Goal: Task Accomplishment & Management: Complete application form

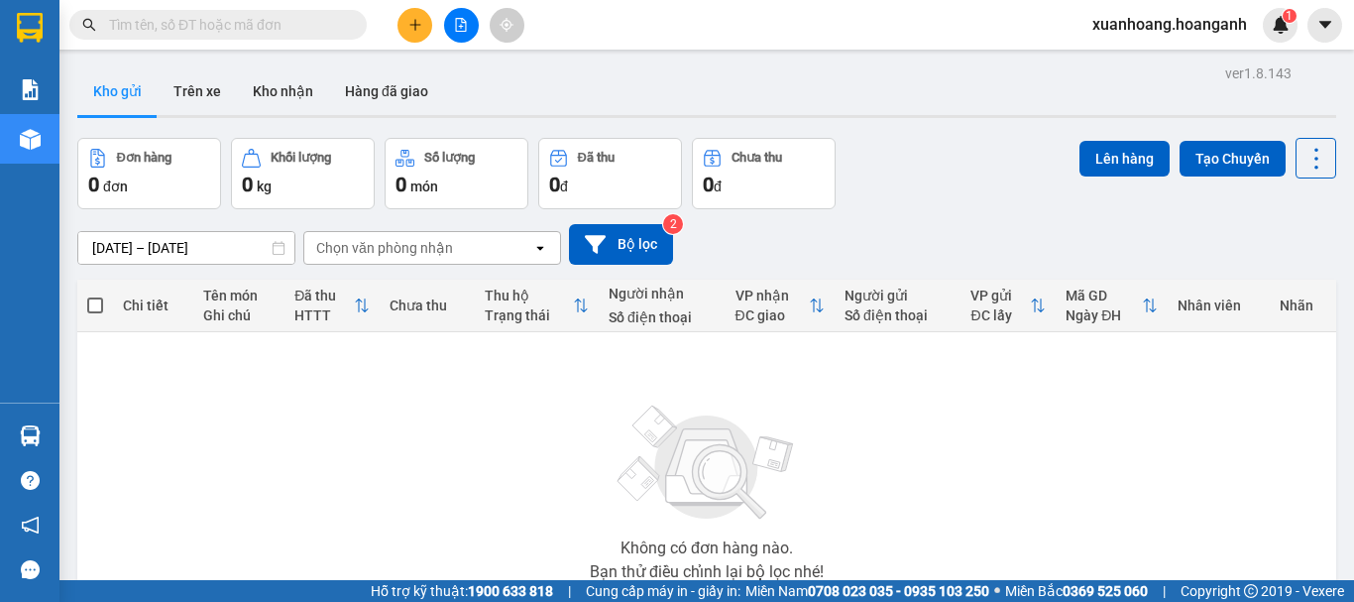
click at [408, 25] on icon "plus" at bounding box center [415, 25] width 14 height 14
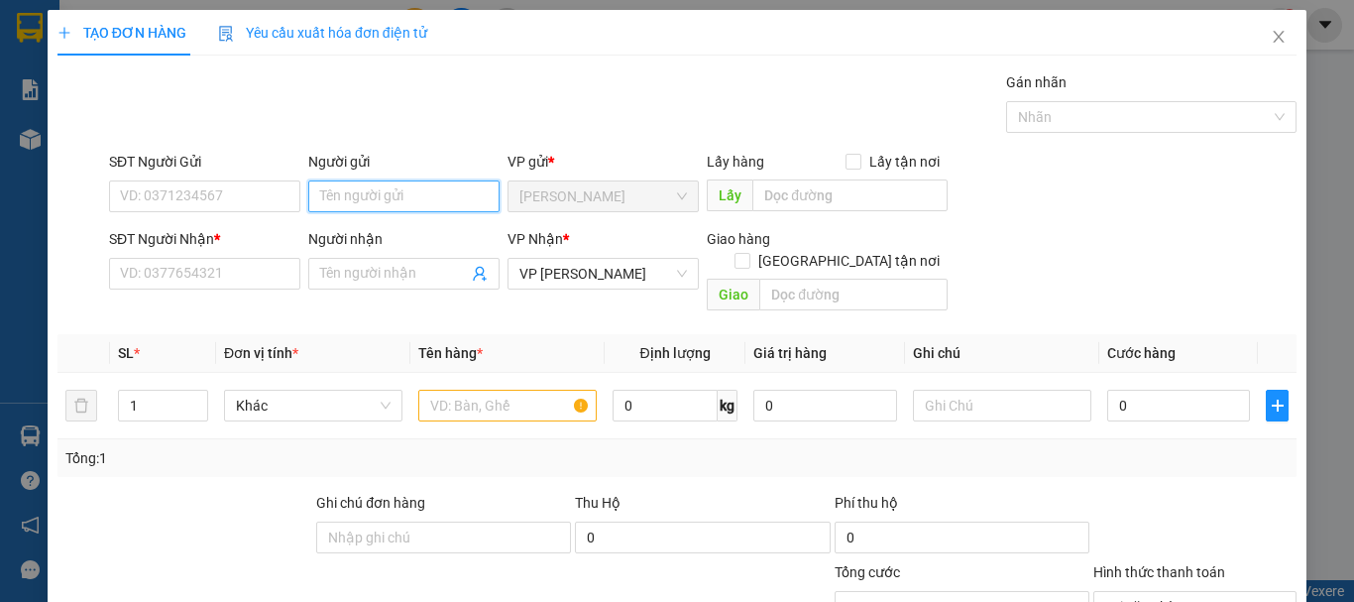
click at [354, 191] on input "Người gửi" at bounding box center [403, 196] width 191 height 32
type input "R"
type input "TRÍ [PERSON_NAME]"
click at [392, 231] on div "TRÍ NGUYỄN - 0898180890" at bounding box center [401, 236] width 168 height 22
type input "0898180890"
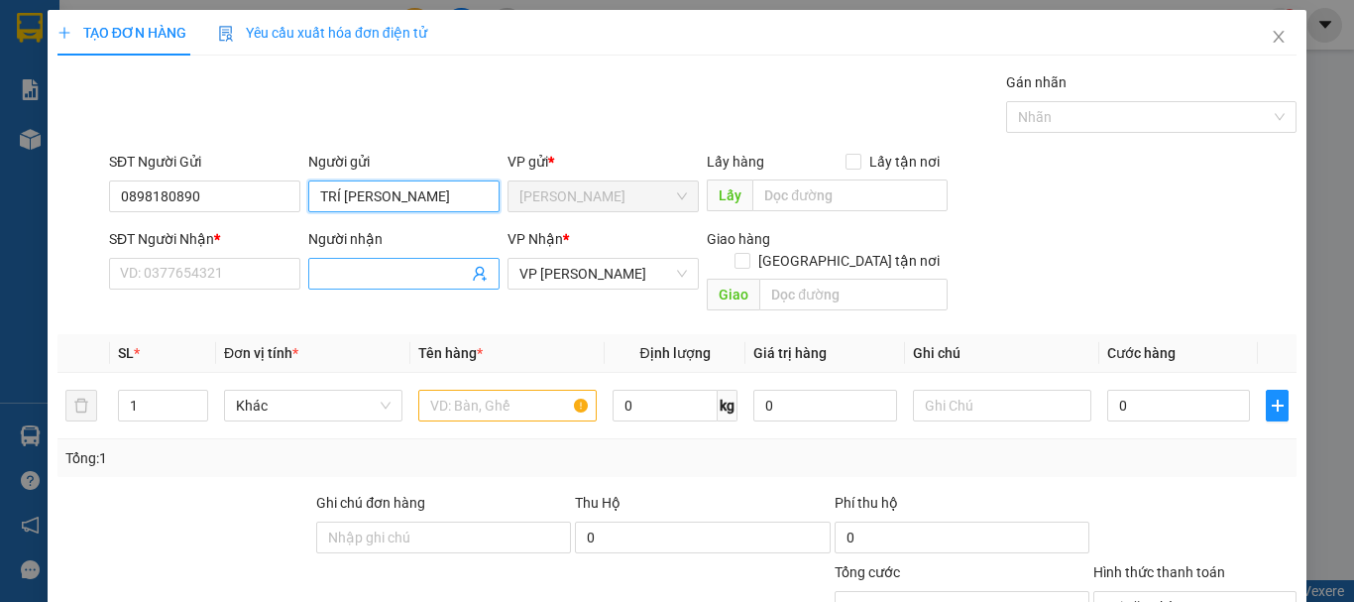
type input "TRÍ [PERSON_NAME]"
click at [346, 279] on input "Người nhận" at bounding box center [394, 274] width 148 height 22
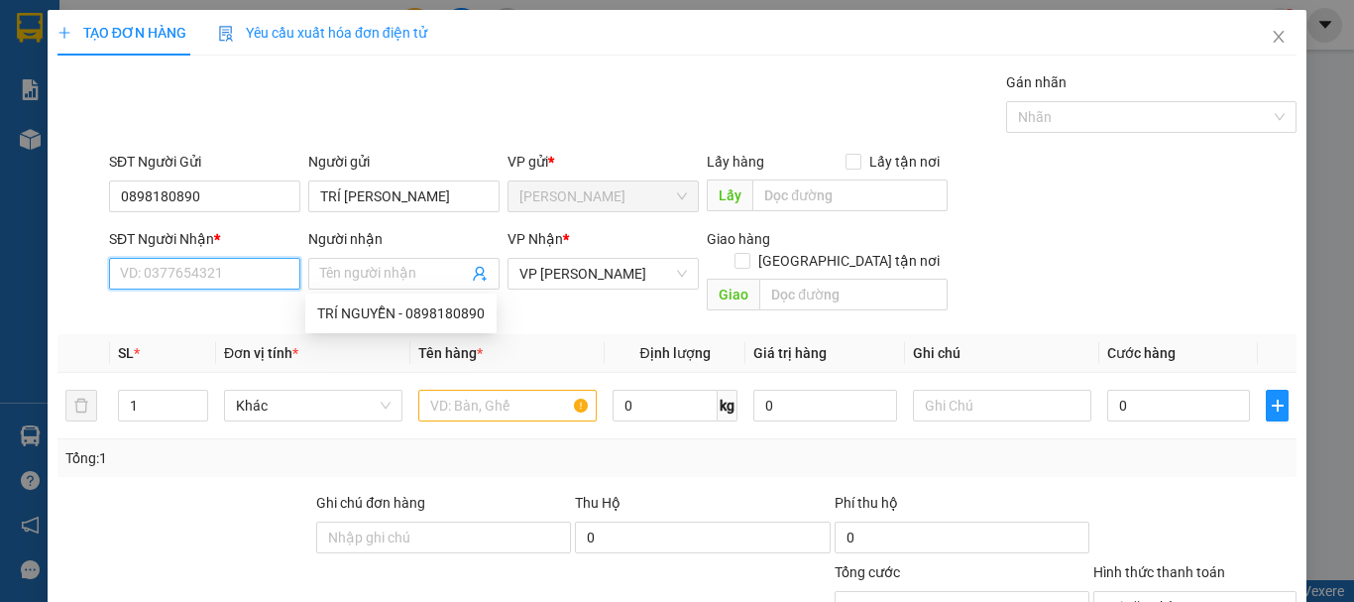
click at [258, 272] on input "SĐT Người Nhận *" at bounding box center [204, 274] width 191 height 32
click at [166, 281] on input "0903211011" at bounding box center [204, 274] width 191 height 32
drag, startPoint x: 206, startPoint y: 285, endPoint x: 152, endPoint y: 293, distance: 55.3
click at [152, 293] on div "SĐT Người Nhận * 0903211011 0903211011" at bounding box center [204, 262] width 191 height 69
type input "0903121011"
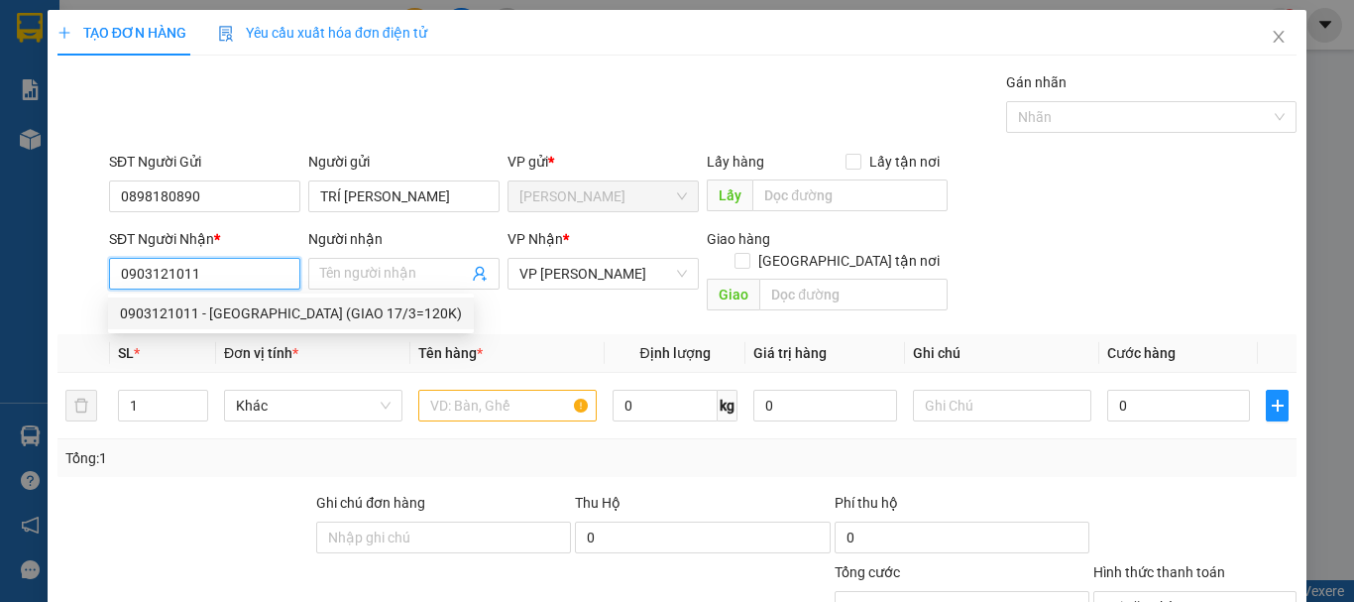
click at [165, 312] on div "0903121011 - [GEOGRAPHIC_DATA] (GIAO 17/3=120K)" at bounding box center [291, 313] width 342 height 22
type input "BI TRUNG NAM (GIAO 17/3=120K)"
type input "120.000"
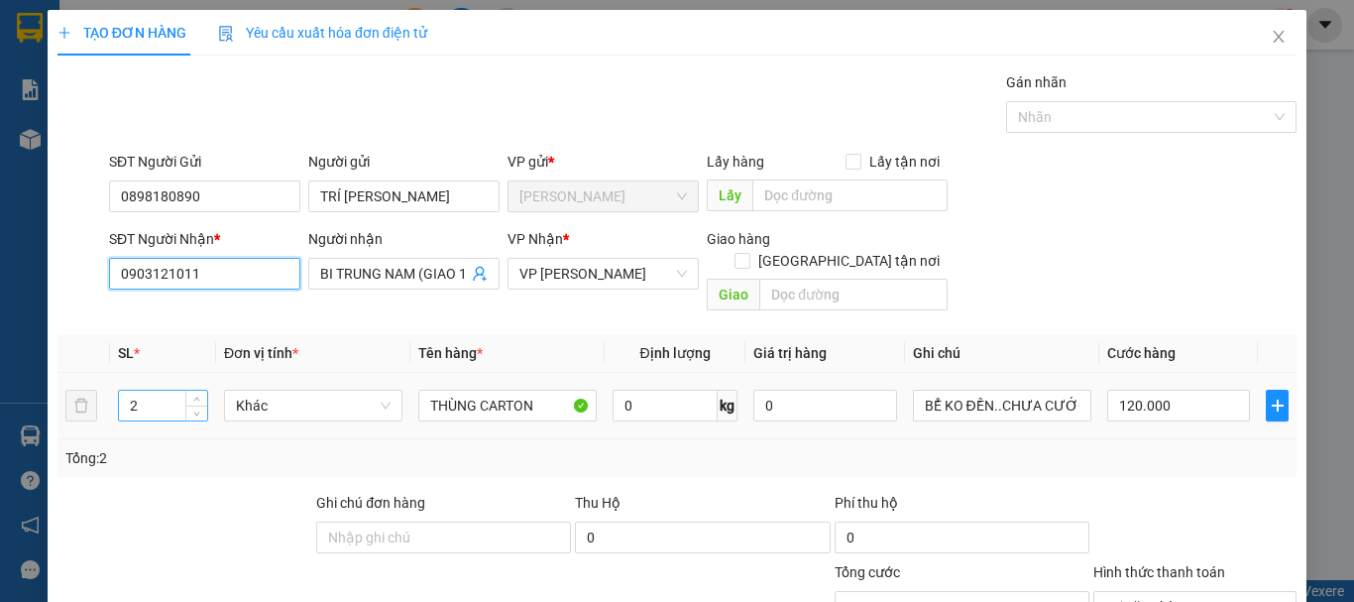
type input "0903121011"
click at [94, 394] on tr "2 Khác THÙNG CARTON 0 kg 0 BỂ KO ĐỀN..CHƯA CƯỚC PR THU 80 120.000" at bounding box center [676, 406] width 1239 height 66
type input "1"
click at [1170, 390] on input "120.000" at bounding box center [1178, 406] width 143 height 32
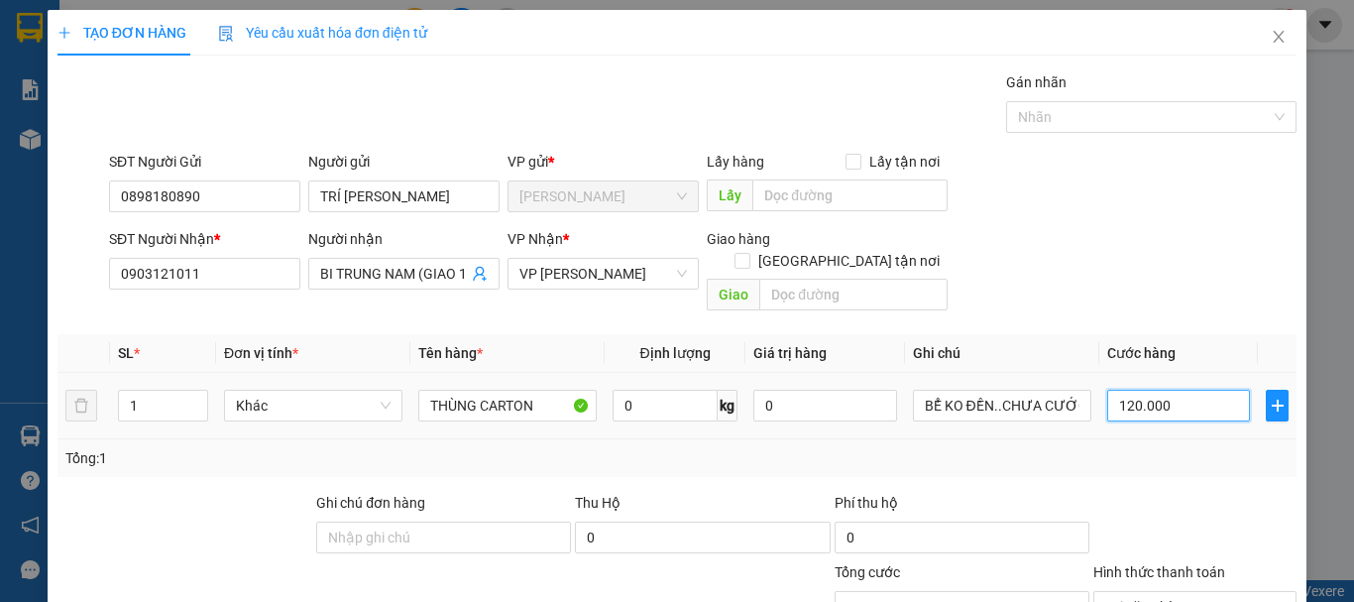
type input "0"
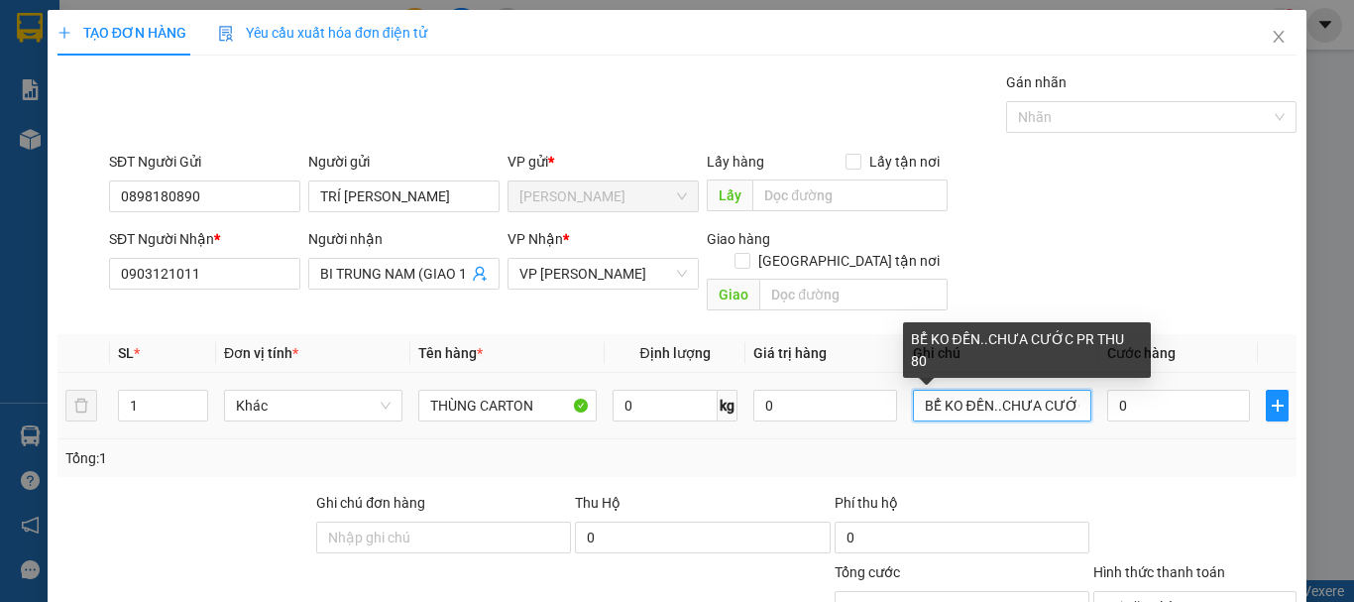
click at [1067, 390] on input "BỂ KO ĐỀN..CHƯA CƯỚC PR THU 80" at bounding box center [1002, 406] width 178 height 32
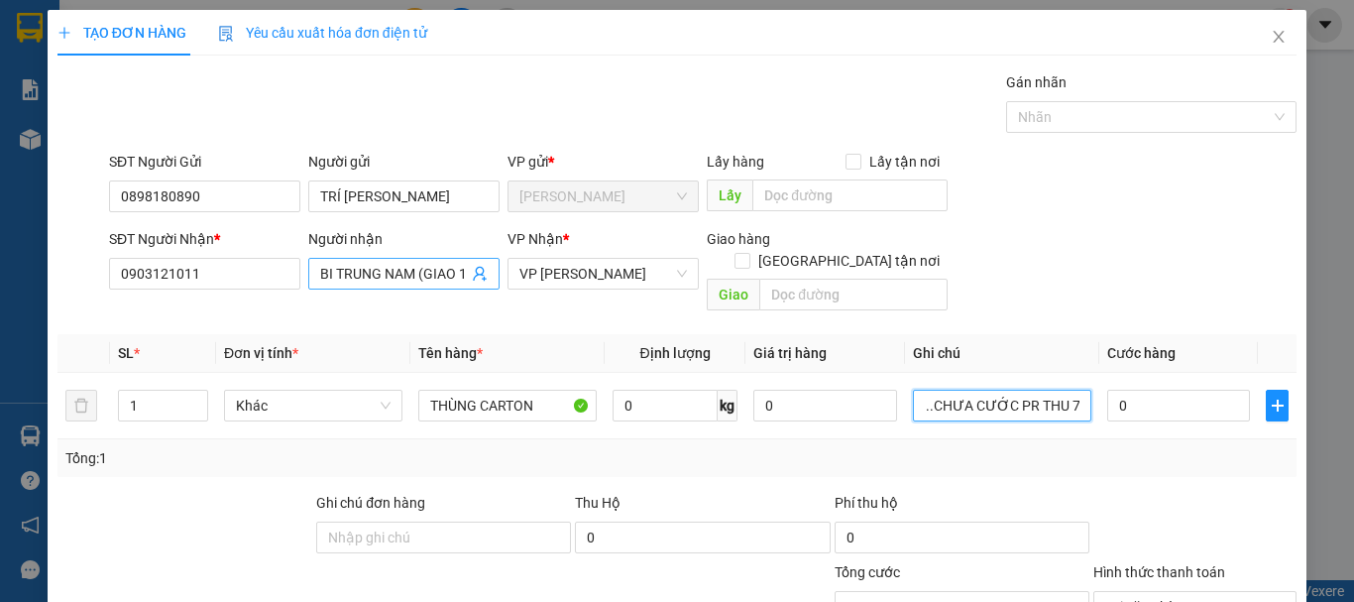
type input "BỂ KO ĐỀN..CHƯA CƯỚC PR THU 70"
click at [459, 284] on input "BI TRUNG NAM (GIAO 17/3=120K)" at bounding box center [394, 274] width 148 height 22
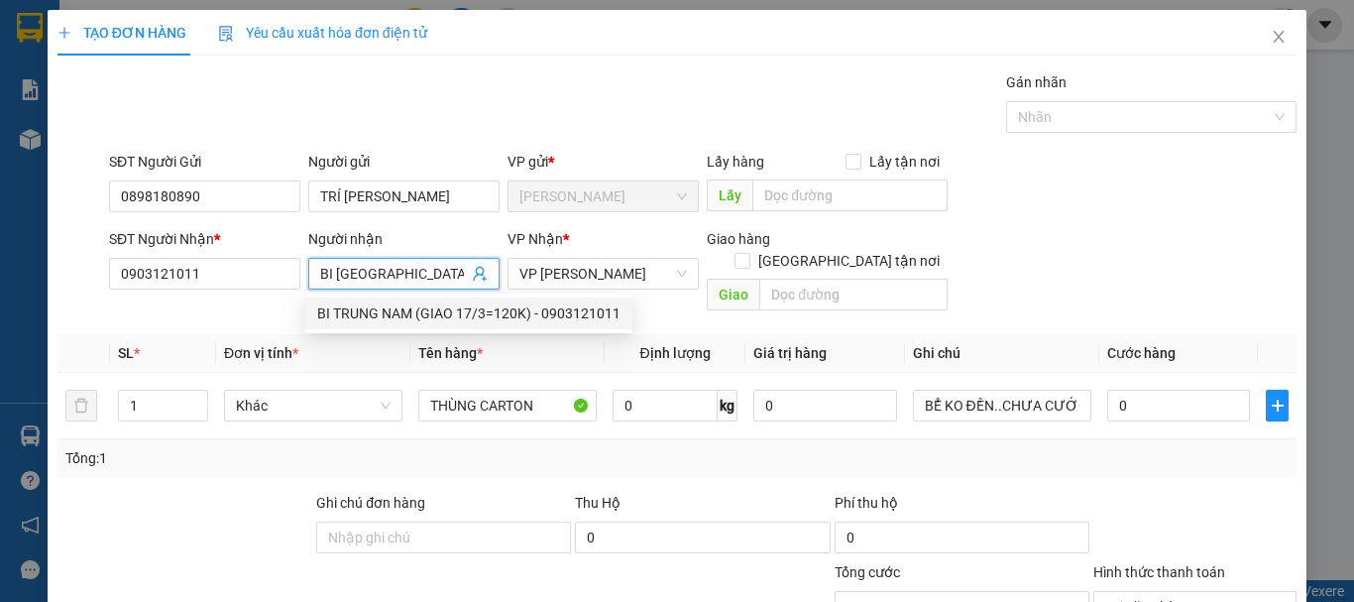
scroll to position [193, 0]
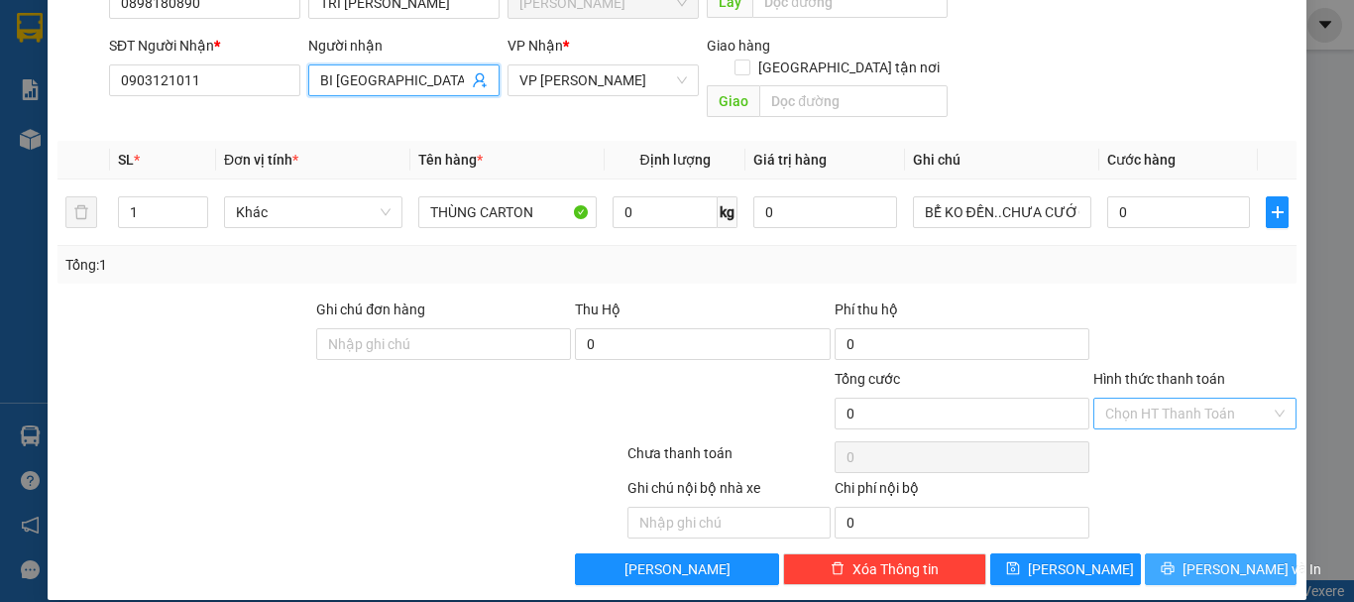
type input "BI [GEOGRAPHIC_DATA]"
click at [1248, 553] on button "[PERSON_NAME] và In" at bounding box center [1221, 569] width 152 height 32
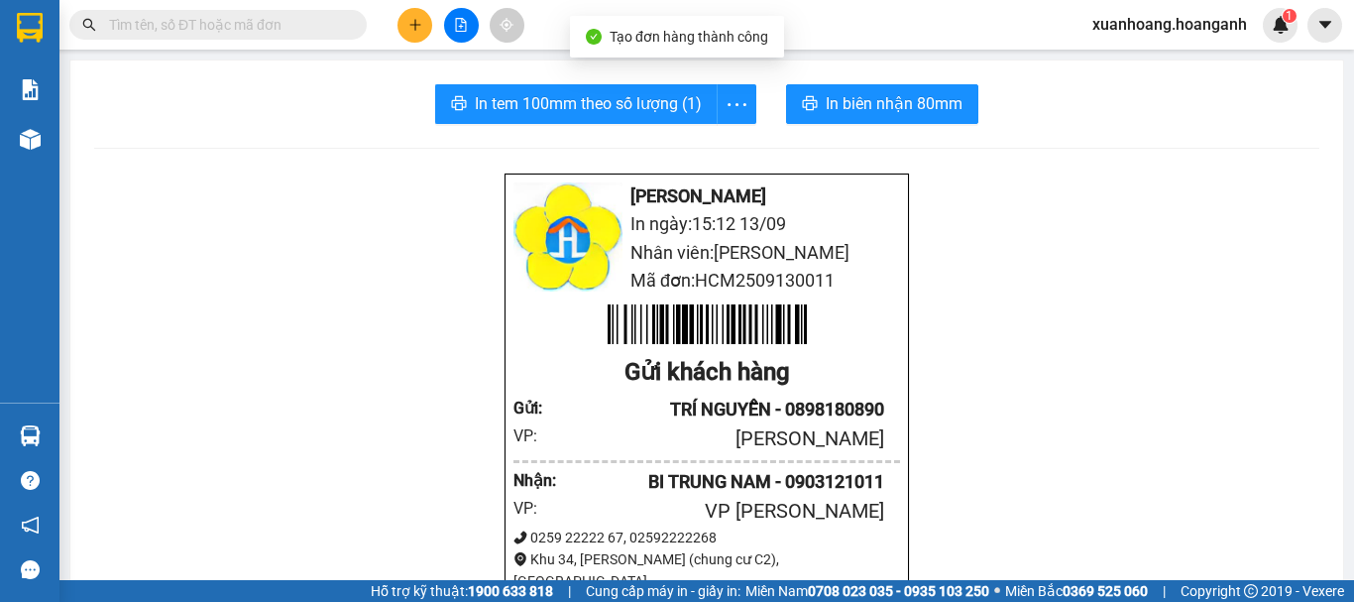
click at [902, 112] on span "In biên nhận 80mm" at bounding box center [894, 103] width 137 height 25
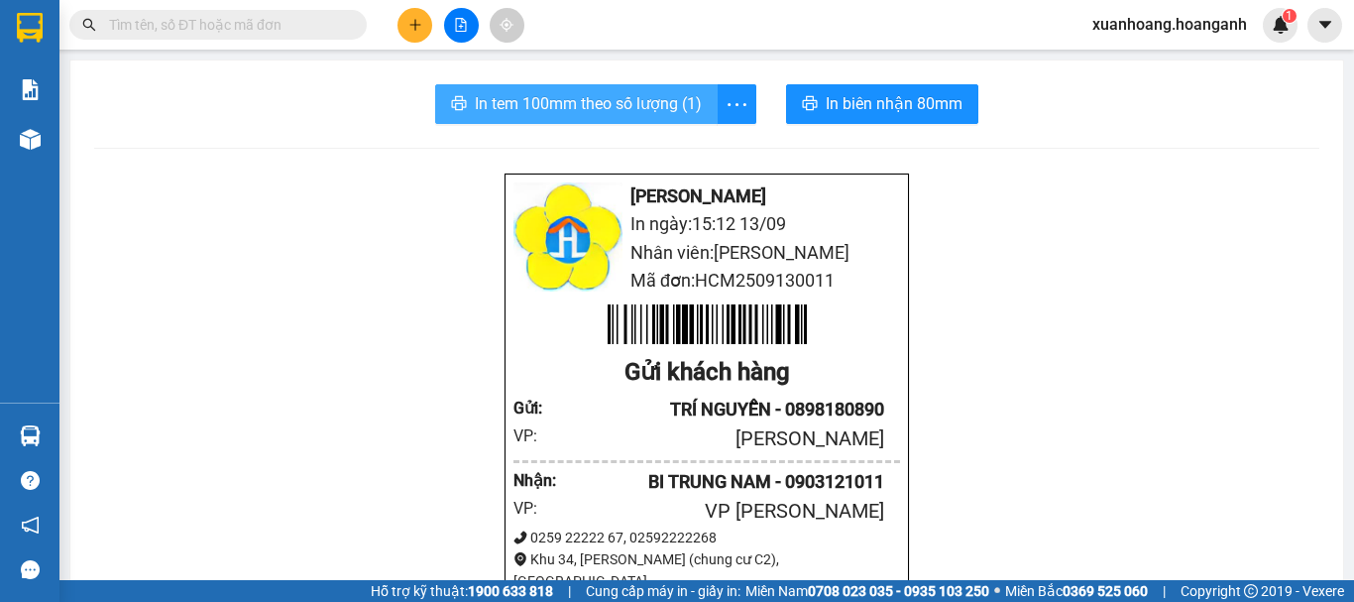
click at [684, 95] on span "In tem 100mm theo số lượng (1)" at bounding box center [588, 103] width 227 height 25
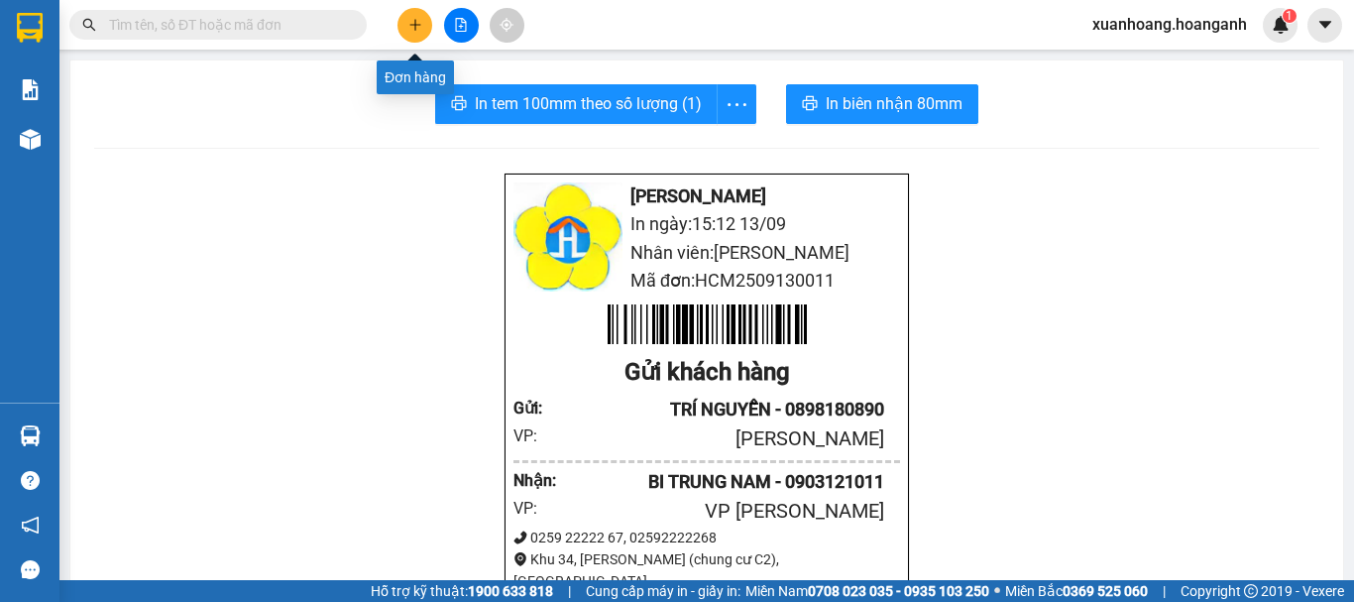
click at [406, 31] on button at bounding box center [415, 25] width 35 height 35
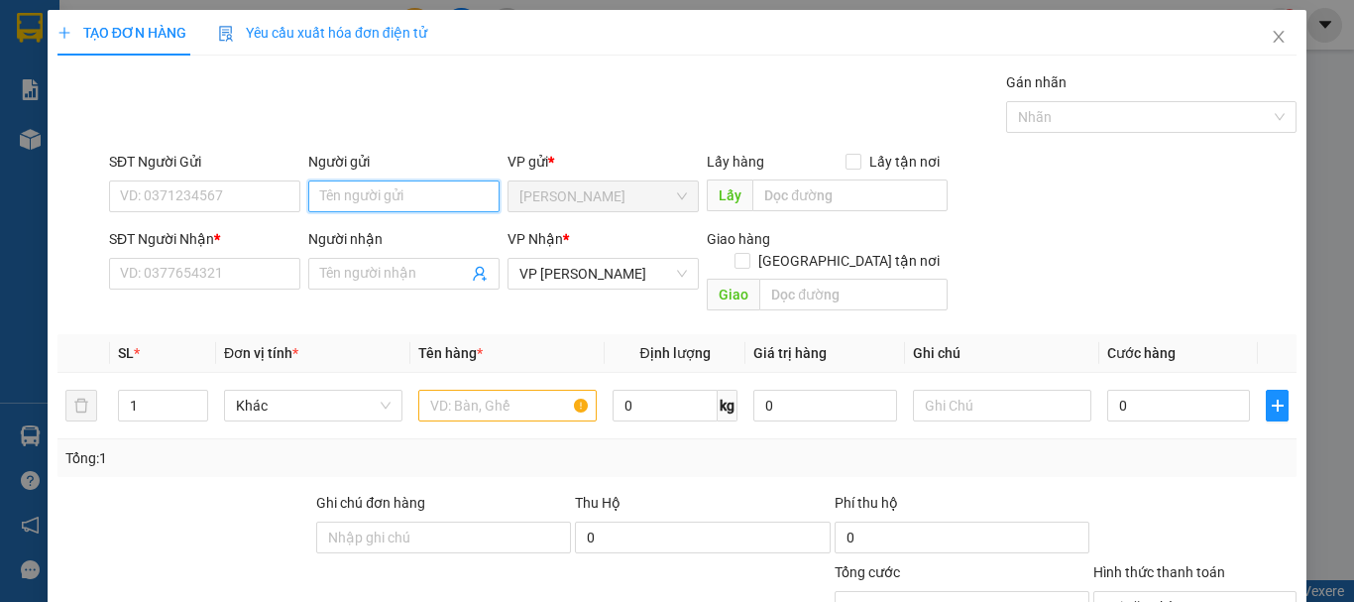
click at [404, 189] on input "Người gửi" at bounding box center [403, 196] width 191 height 32
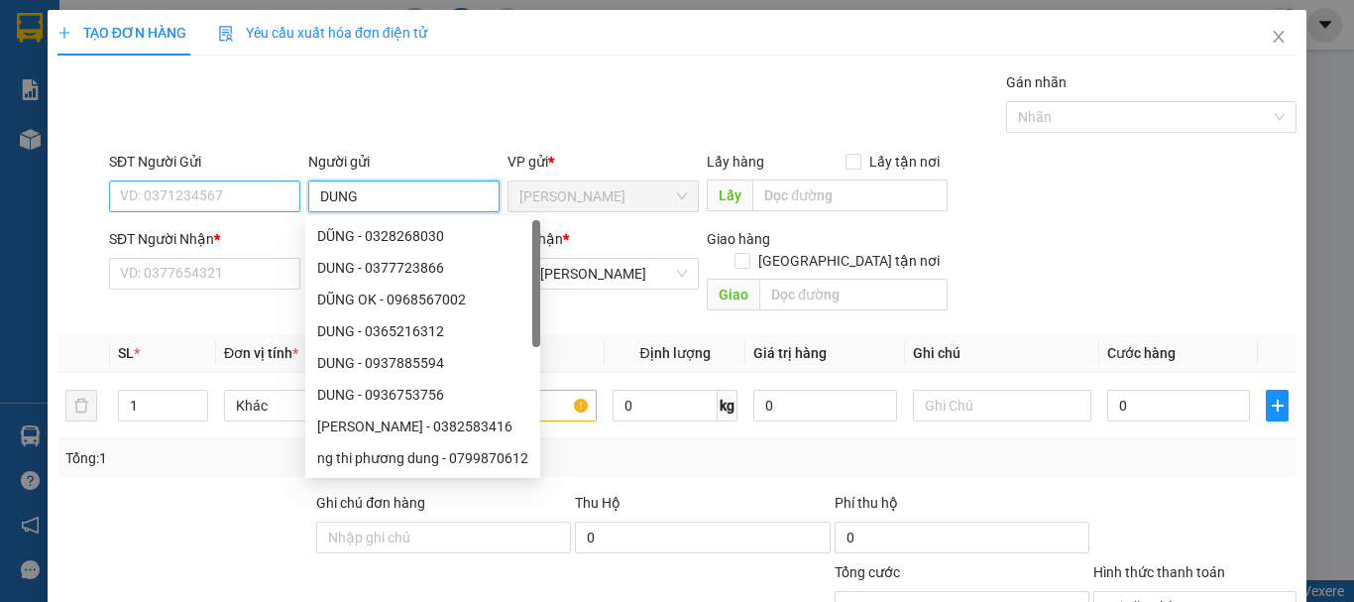
type input "DUNG"
click at [252, 202] on input "SĐT Người Gửi" at bounding box center [204, 196] width 191 height 32
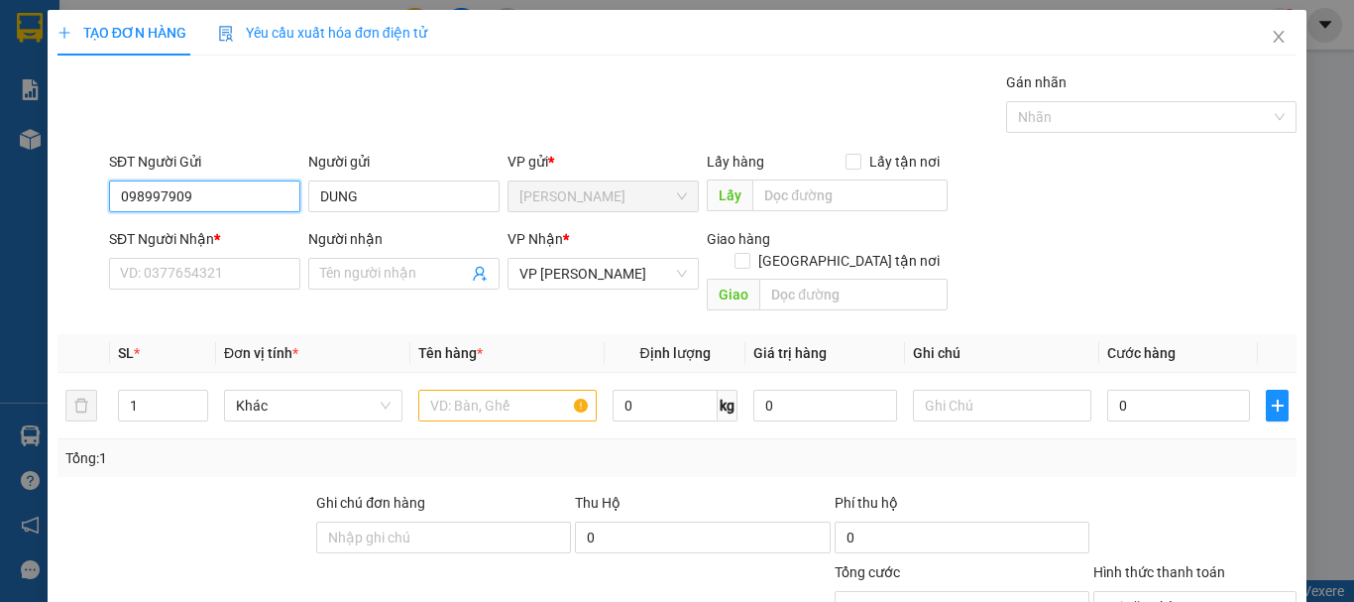
type input "0989979096"
click at [251, 242] on div "0989979096 - DUNG" at bounding box center [203, 236] width 166 height 22
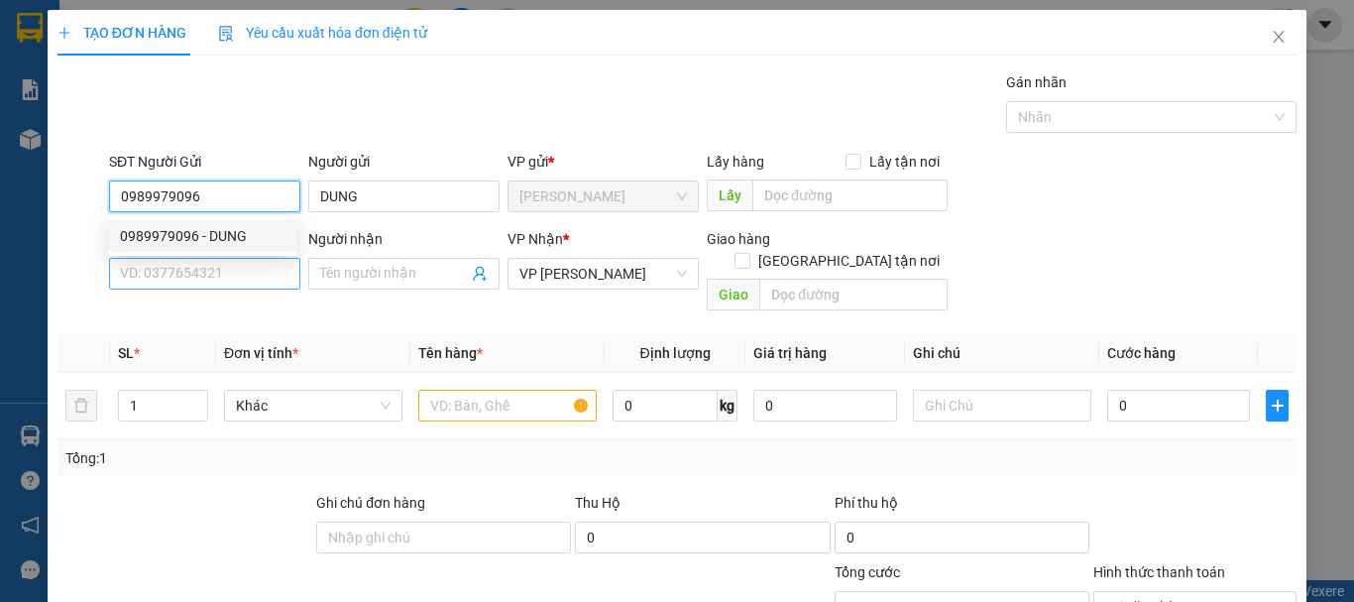
type input "30.000"
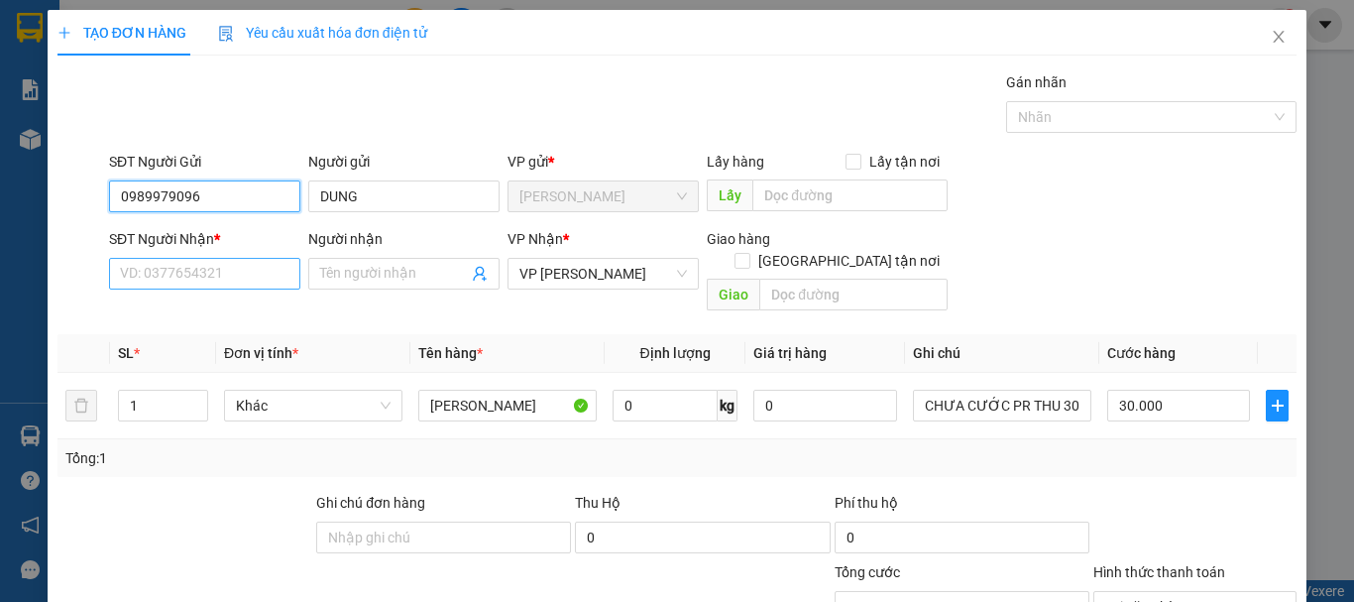
type input "0989979096"
click at [249, 278] on input "SĐT Người Nhận *" at bounding box center [204, 274] width 191 height 32
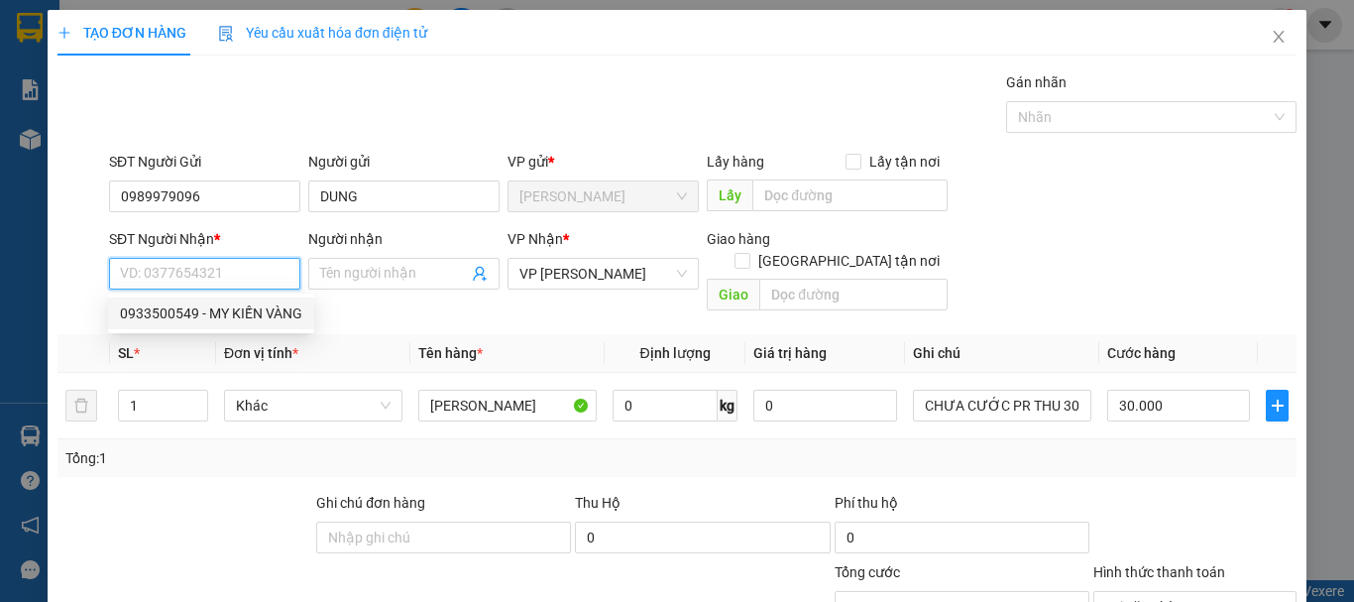
click at [246, 315] on div "0933500549 - MY KIẾN VÀNG" at bounding box center [211, 313] width 182 height 22
type input "0933500549"
type input "MY KIẾN VÀNG"
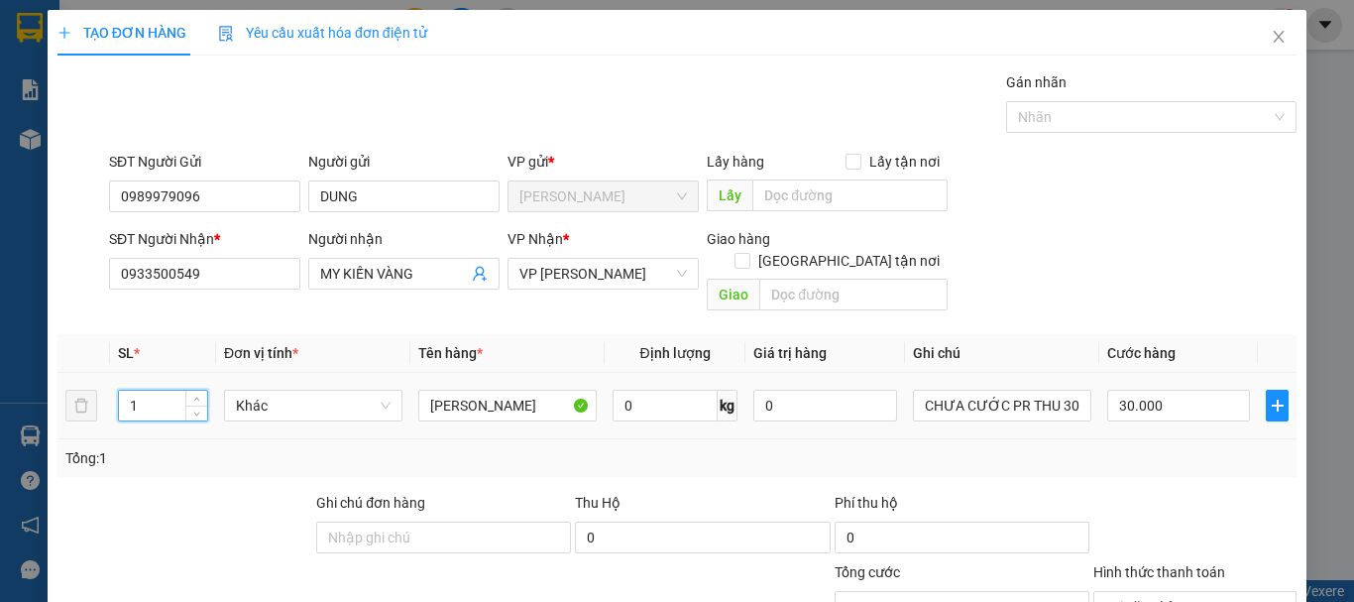
drag, startPoint x: 146, startPoint y: 381, endPoint x: 110, endPoint y: 391, distance: 37.0
click at [110, 391] on td "1" at bounding box center [163, 406] width 106 height 66
type input "2"
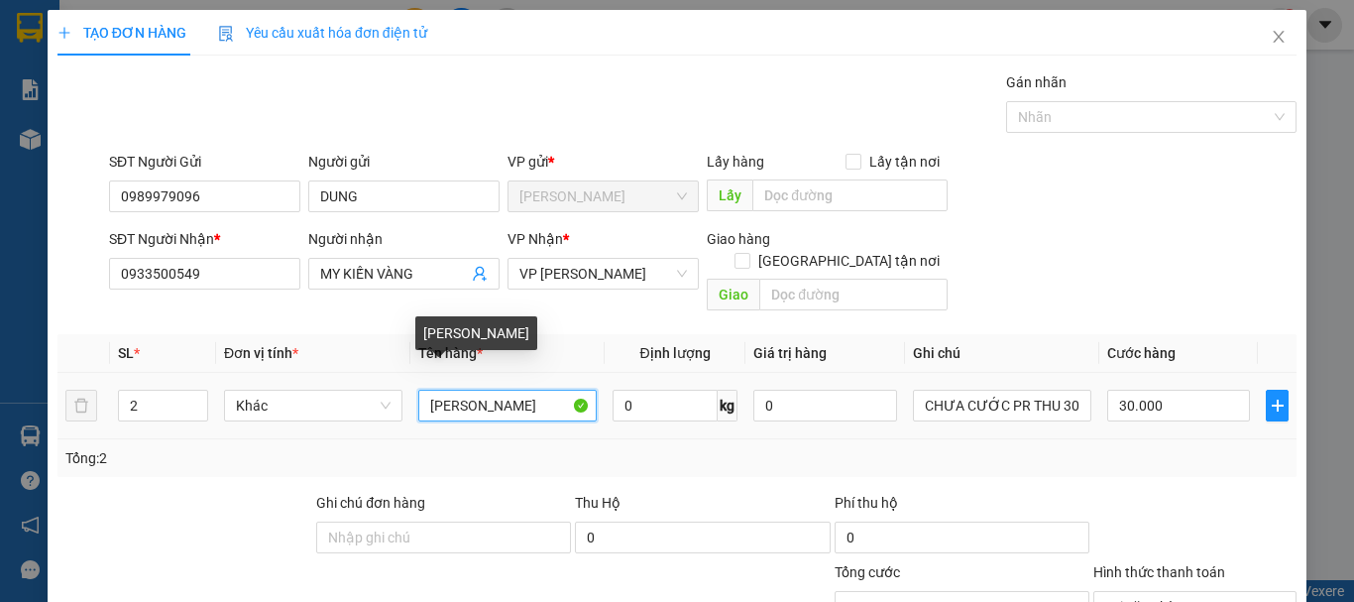
click at [425, 390] on input "[PERSON_NAME]" at bounding box center [507, 406] width 178 height 32
type input "0"
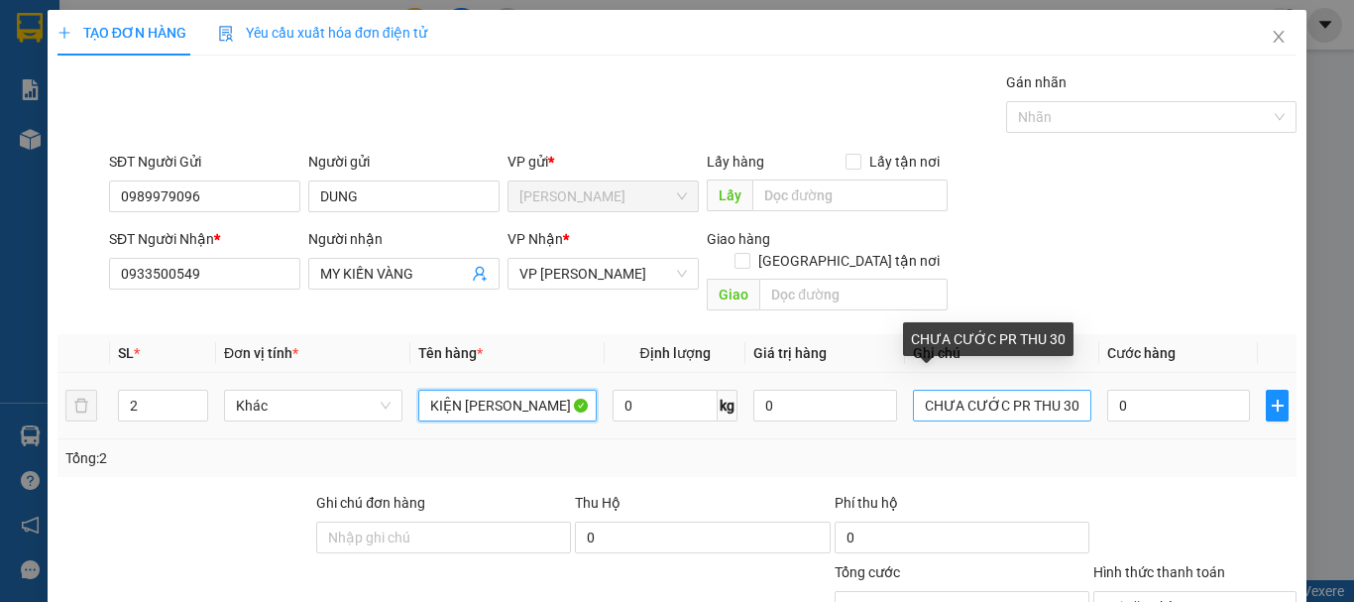
type input "KIỆN [PERSON_NAME]"
drag, startPoint x: 1064, startPoint y: 389, endPoint x: 1048, endPoint y: 392, distance: 16.1
click at [1048, 392] on input "CHƯA CƯỚC PR THU 30" at bounding box center [1002, 406] width 178 height 32
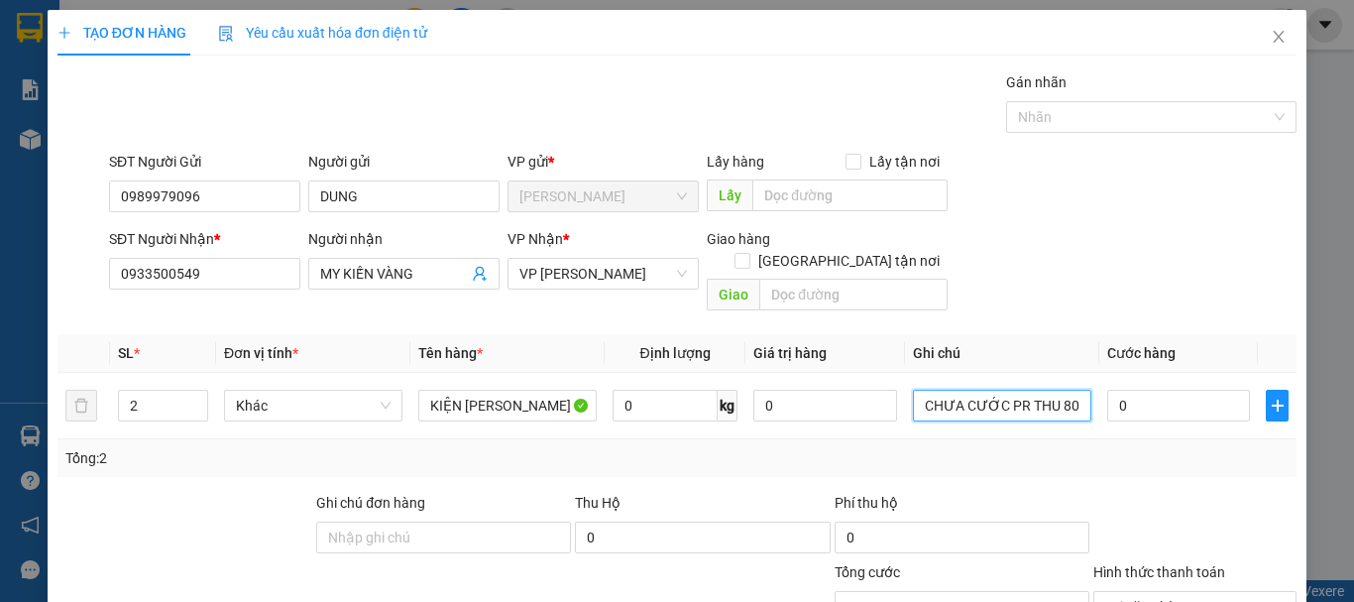
scroll to position [193, 0]
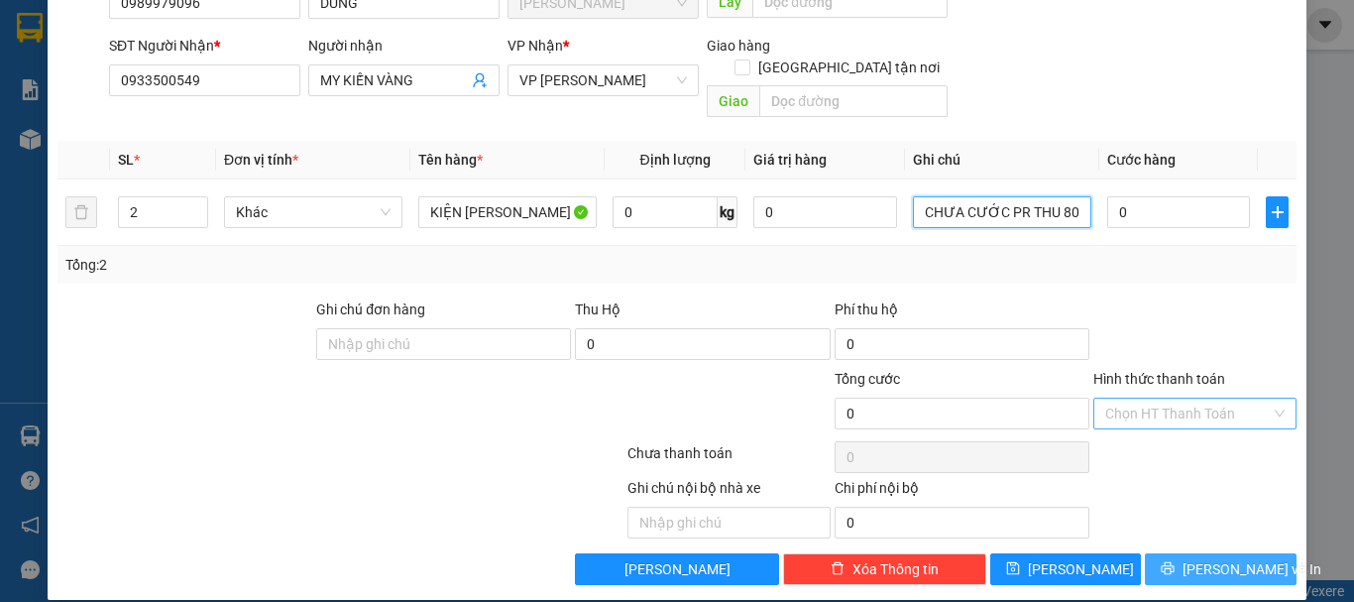
type input "CHƯA CƯỚC PR THU 80"
click at [1237, 558] on span "[PERSON_NAME] và In" at bounding box center [1252, 569] width 139 height 22
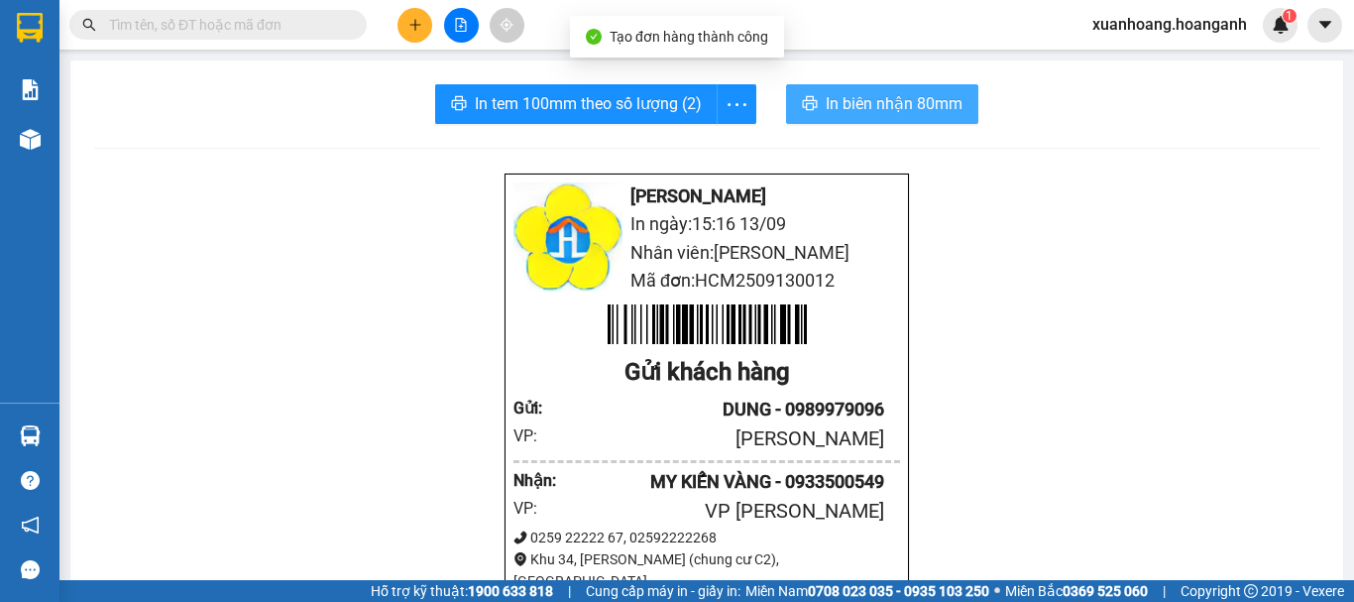
click at [922, 116] on span "In biên nhận 80mm" at bounding box center [894, 103] width 137 height 25
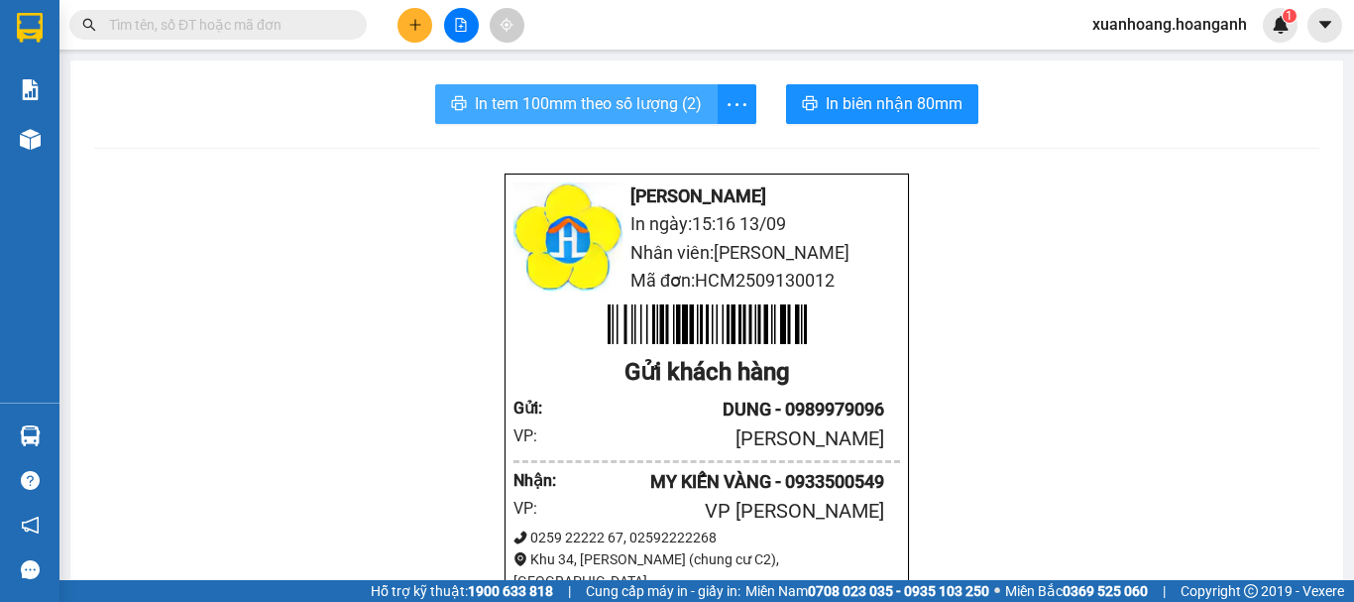
click at [516, 99] on span "In tem 100mm theo số lượng (2)" at bounding box center [588, 103] width 227 height 25
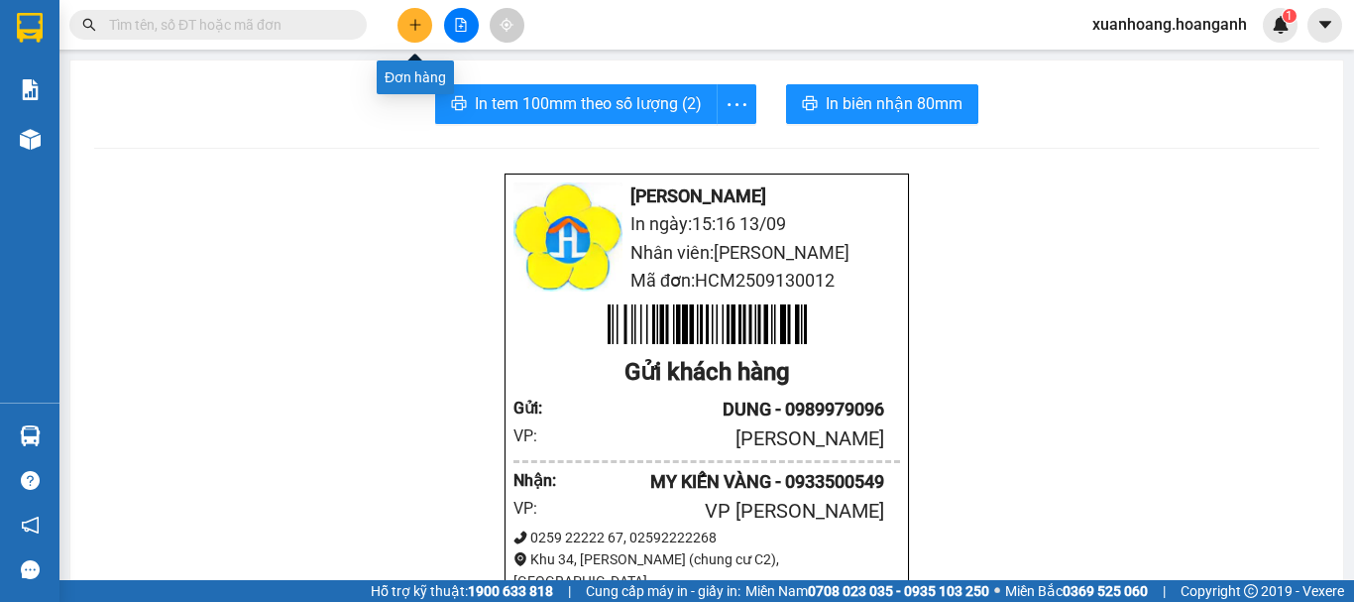
click at [405, 33] on button at bounding box center [415, 25] width 35 height 35
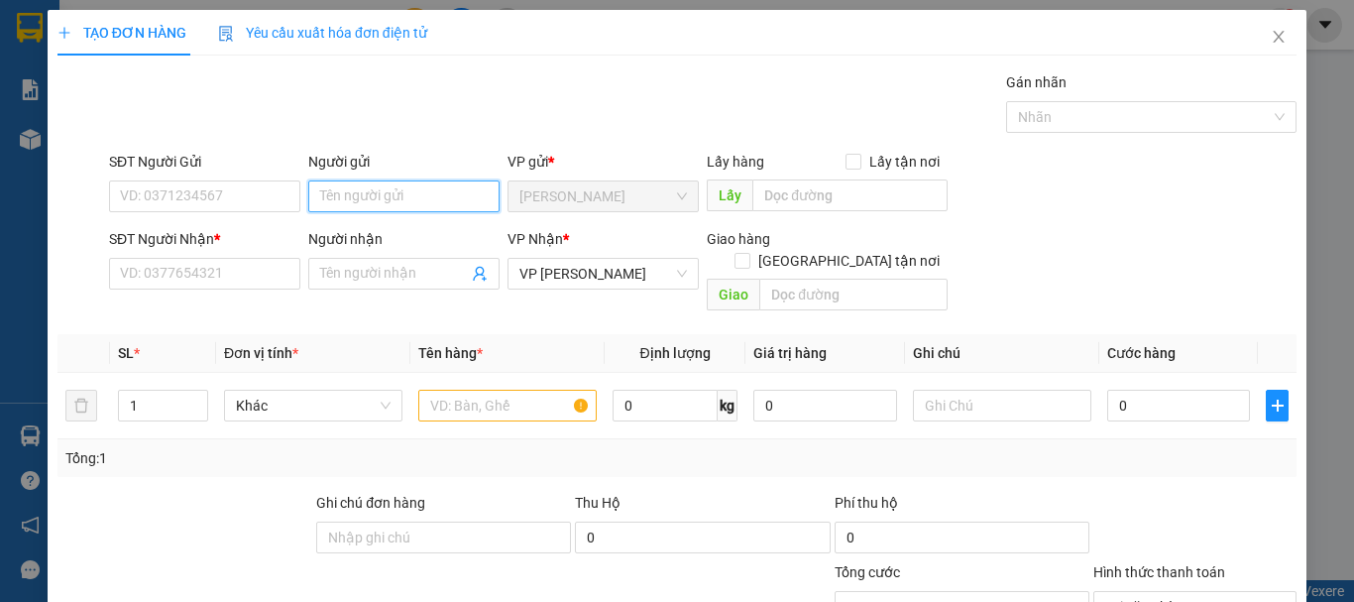
click at [381, 199] on input "Người gửi" at bounding box center [403, 196] width 191 height 32
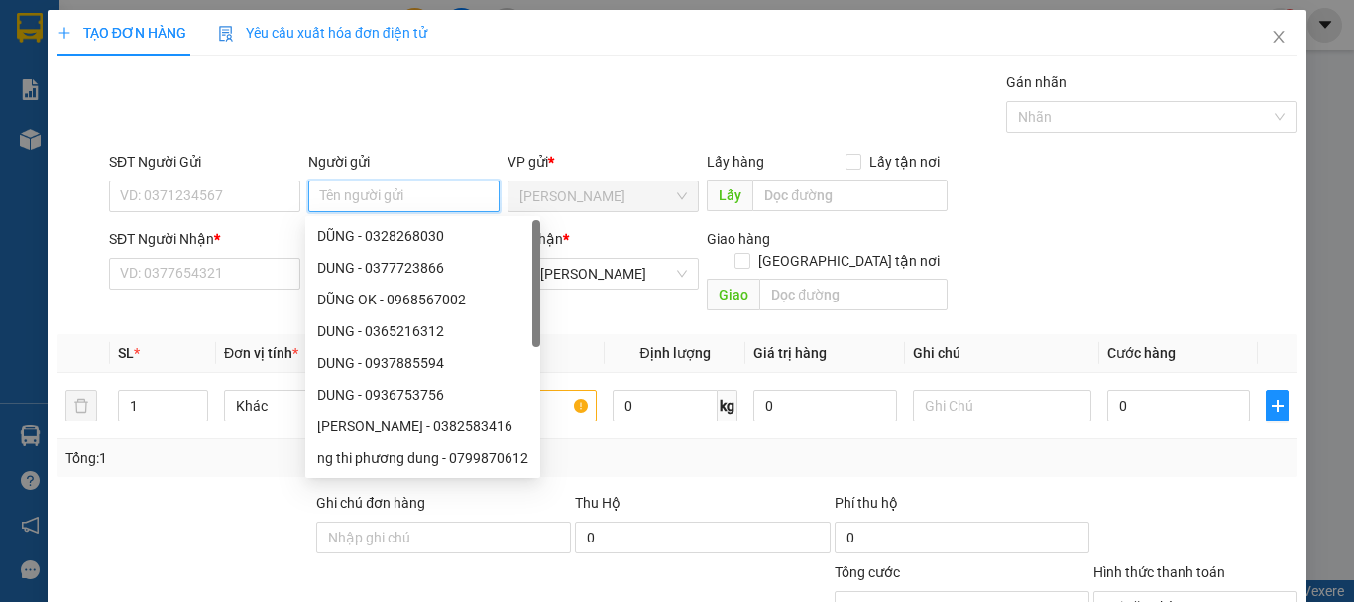
type input "H"
type input "THẮNG"
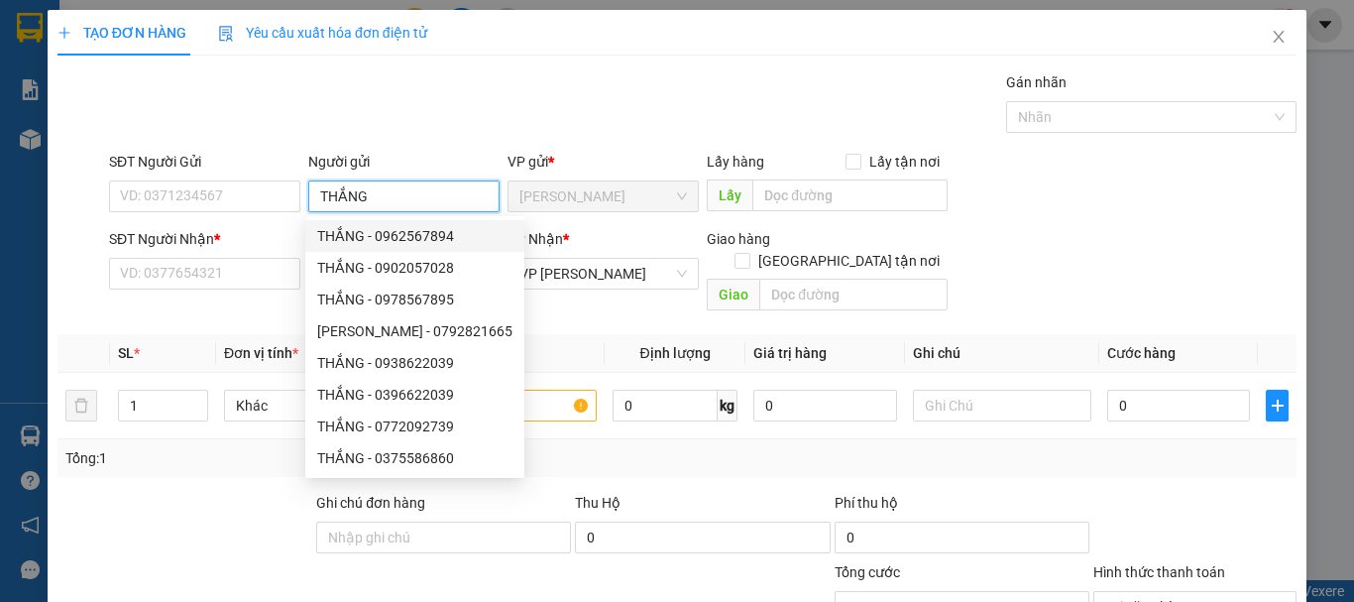
click at [407, 232] on div "THẮNG - 0962567894" at bounding box center [414, 236] width 195 height 22
type input "0962567894"
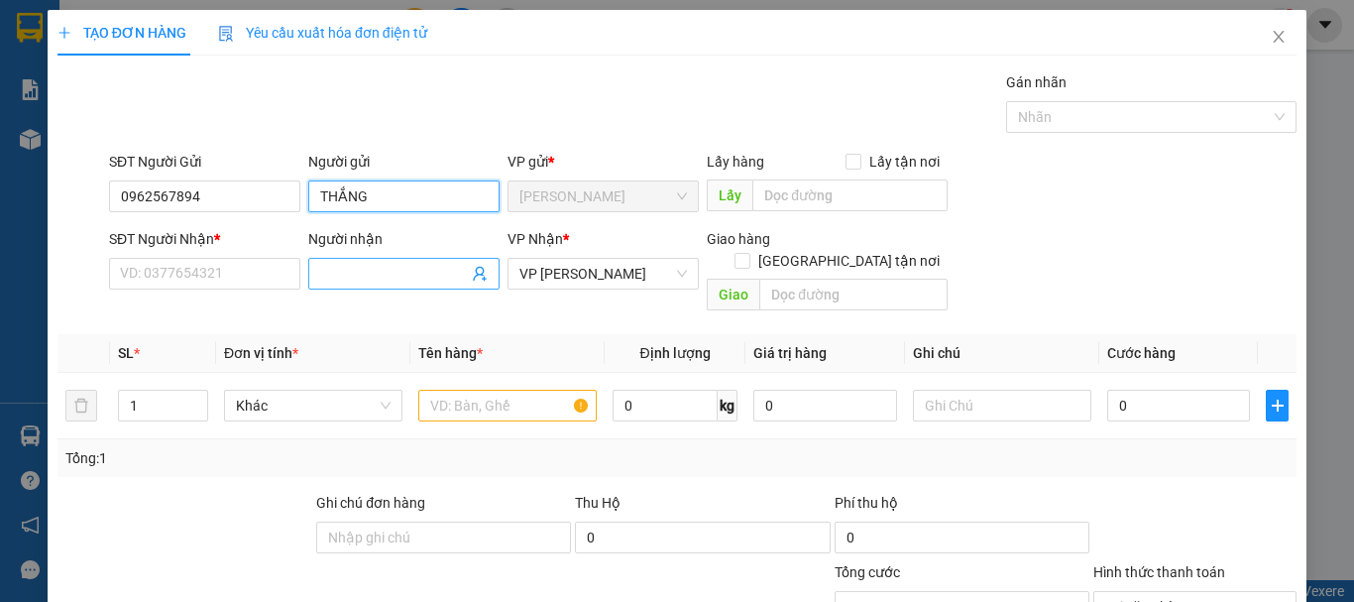
type input "THẮNG"
click at [398, 272] on input "Người nhận" at bounding box center [394, 274] width 148 height 22
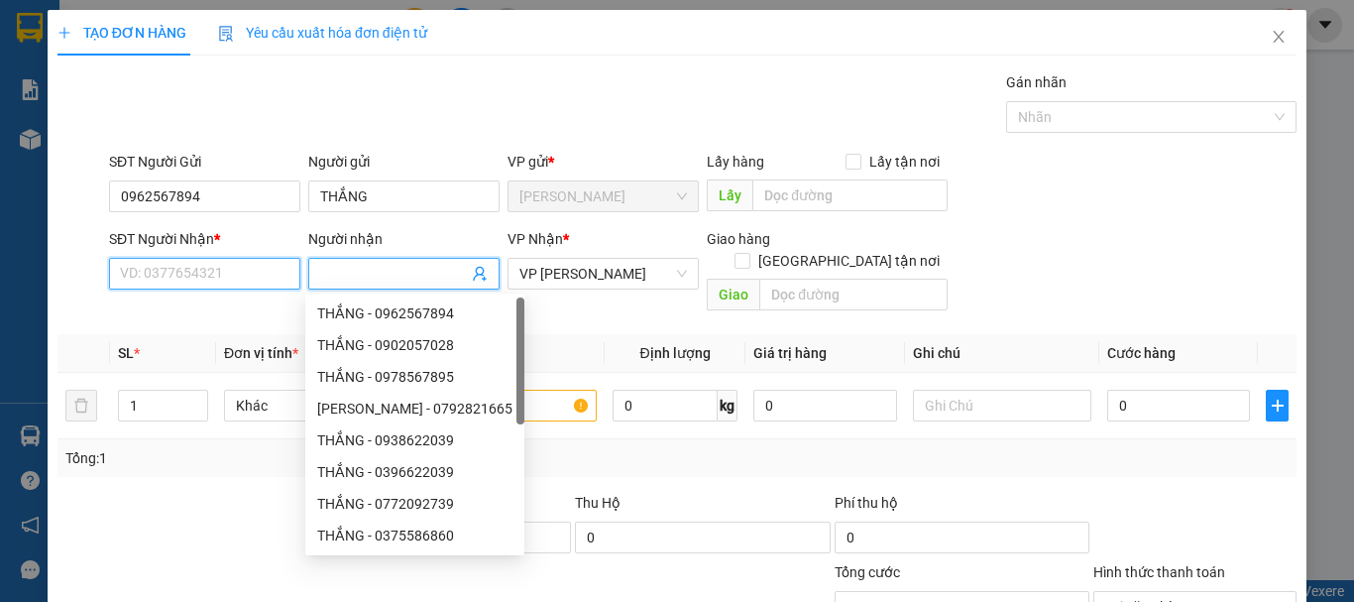
click at [208, 273] on input "SĐT Người Nhận *" at bounding box center [204, 274] width 191 height 32
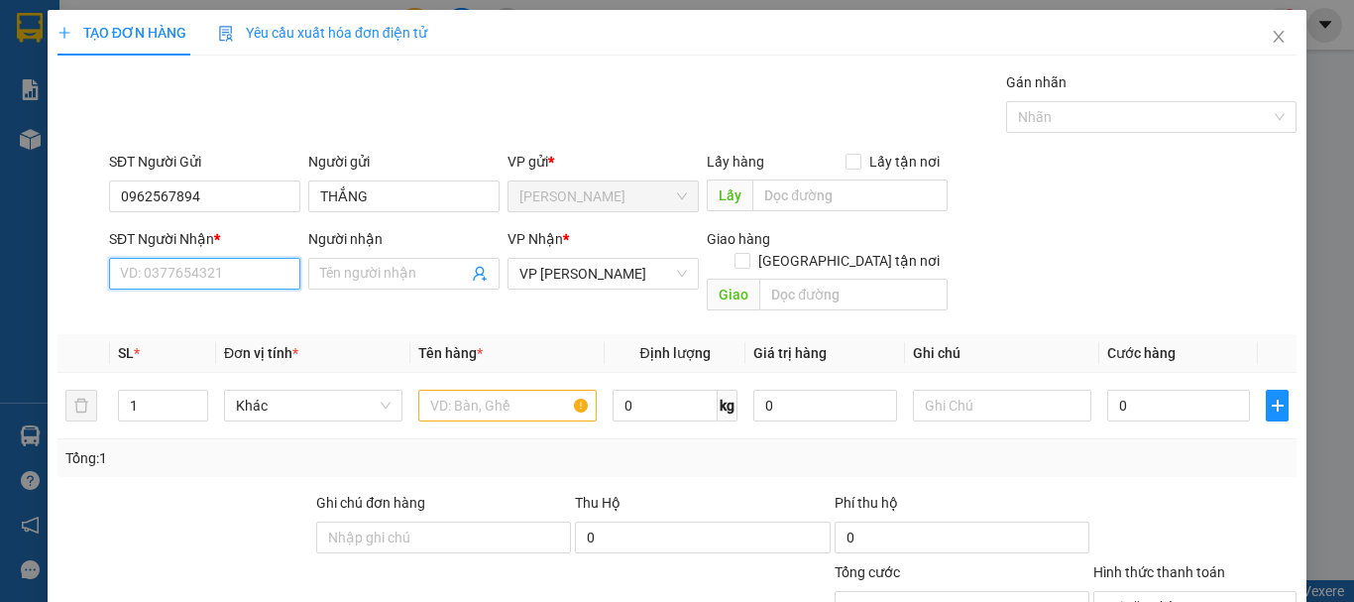
click at [208, 273] on input "SĐT Người Nhận *" at bounding box center [204, 274] width 191 height 32
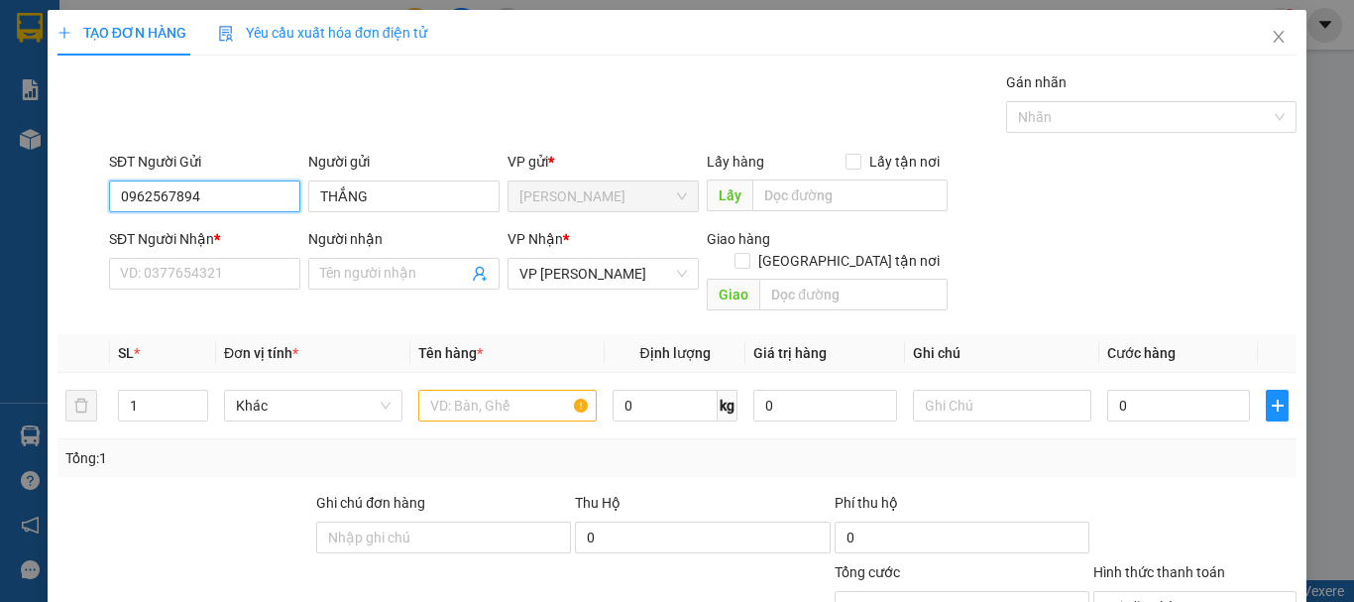
drag, startPoint x: 212, startPoint y: 184, endPoint x: 59, endPoint y: 179, distance: 152.8
click at [59, 179] on div "SĐT Người Gửi 0962567894 0962567894 Người gửi THẮNG VP gửi * [PERSON_NAME] Lấy …" at bounding box center [677, 185] width 1243 height 69
type input "0962567894"
click at [202, 243] on div "0962567894 - THẮNG" at bounding box center [203, 236] width 166 height 22
type input "30.000"
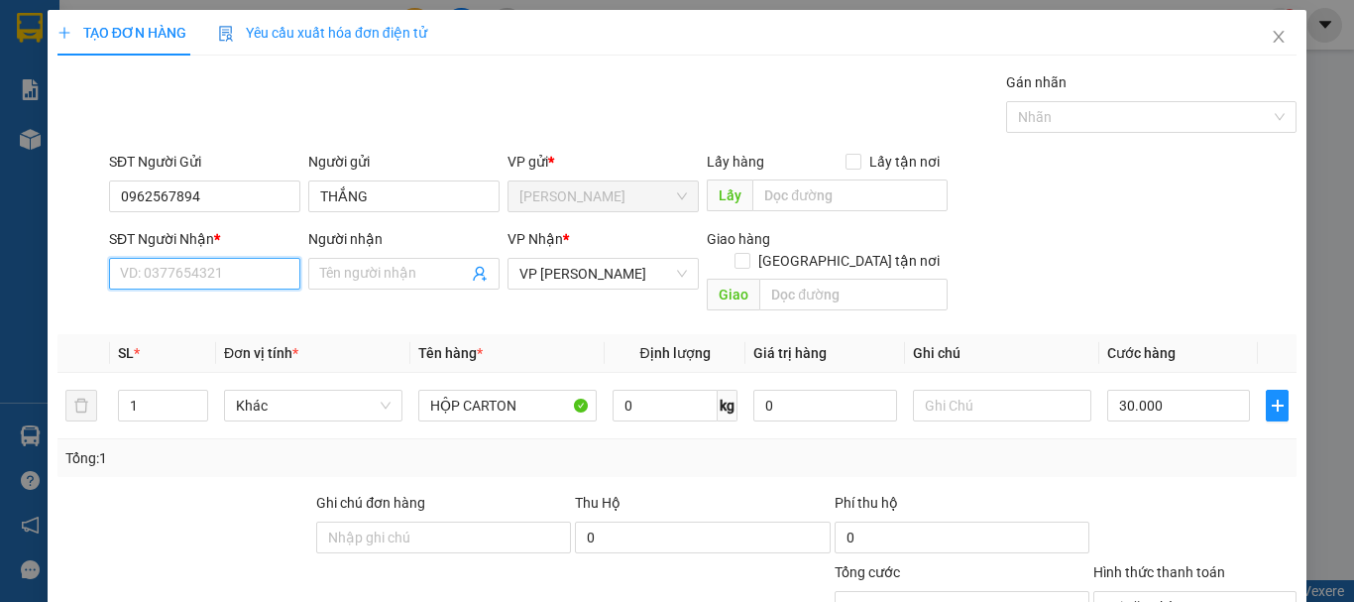
click at [212, 269] on input "SĐT Người Nhận *" at bounding box center [204, 274] width 191 height 32
click at [217, 326] on div "0795555050 - HIẾU" at bounding box center [202, 313] width 189 height 32
type input "0795555050"
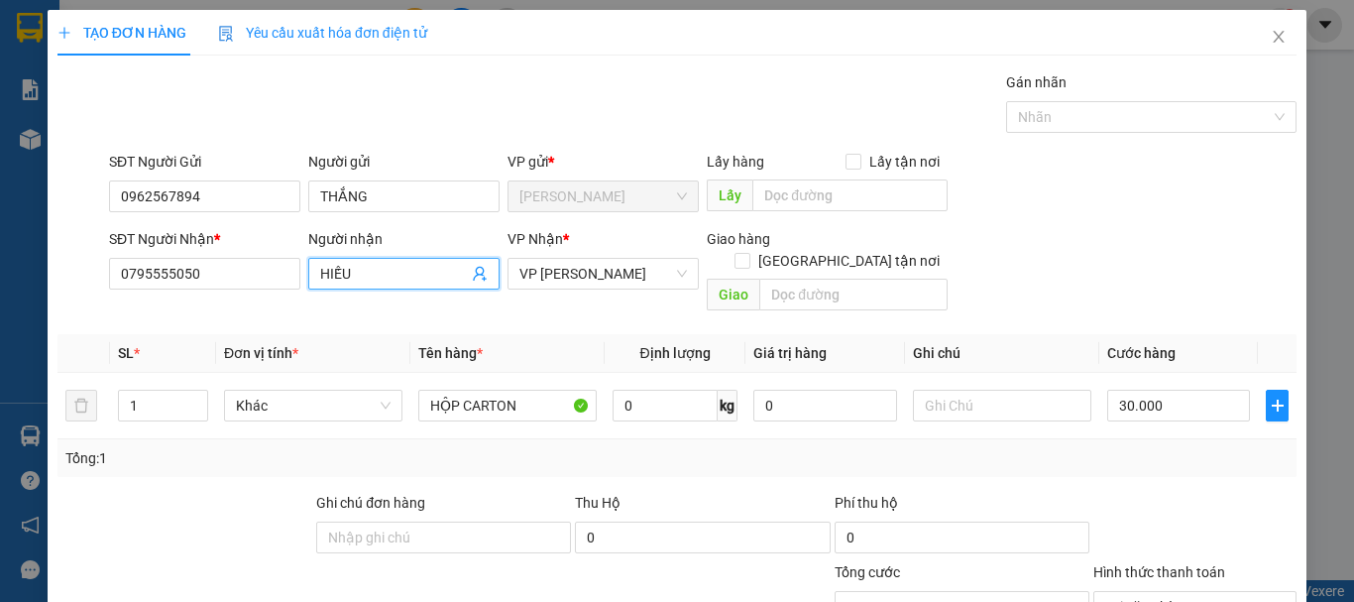
click at [359, 280] on input "HIẾU" at bounding box center [394, 274] width 148 height 22
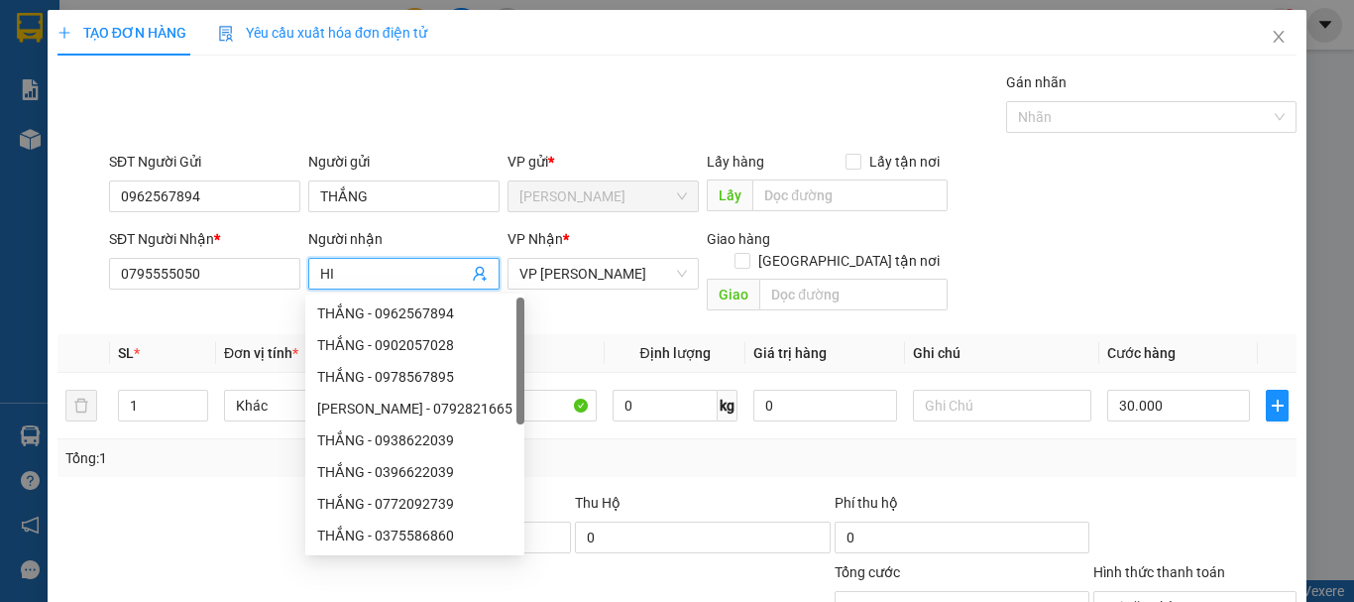
type input "H"
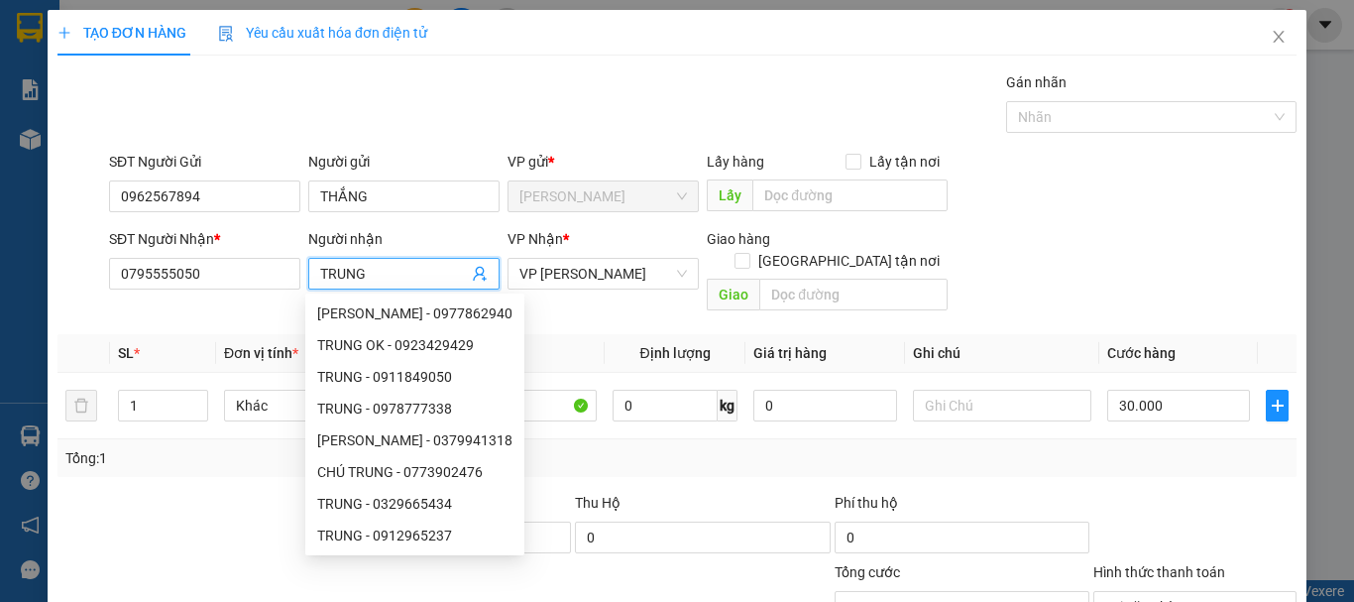
type input "TRUNG"
click at [656, 467] on div "Transit Pickup Surcharge Ids Transit Deliver Surcharge Ids Transit Deliver Surc…" at bounding box center [676, 424] width 1239 height 707
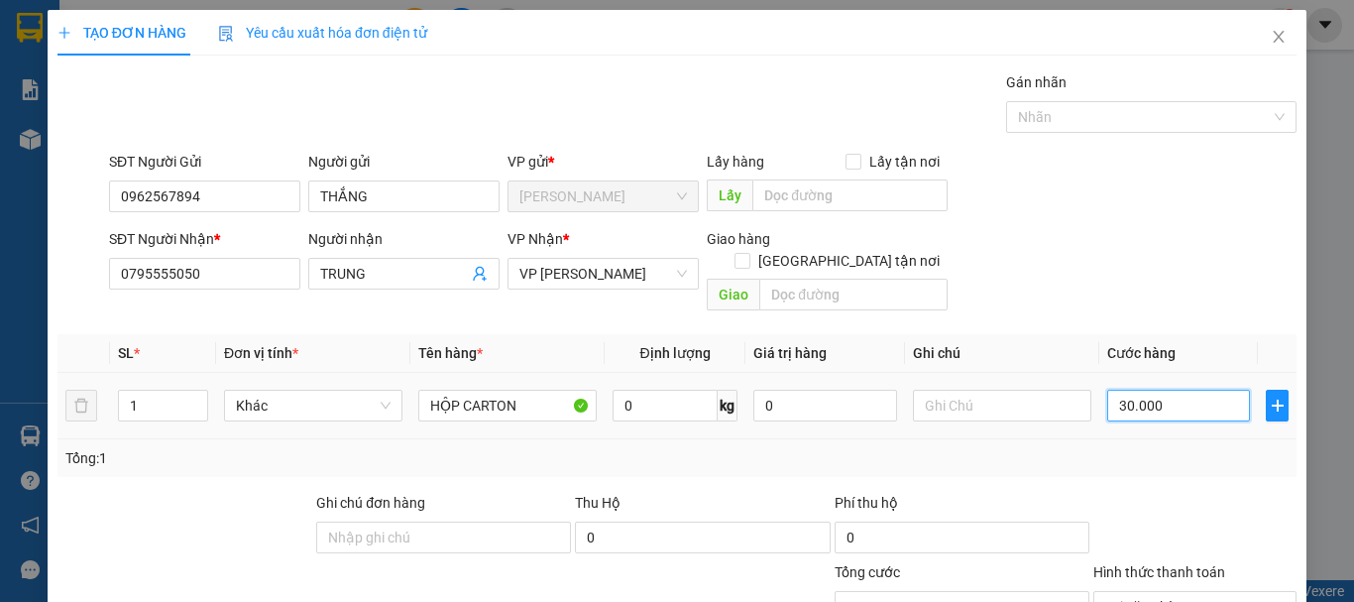
click at [1173, 390] on input "30.000" at bounding box center [1178, 406] width 143 height 32
type input "0"
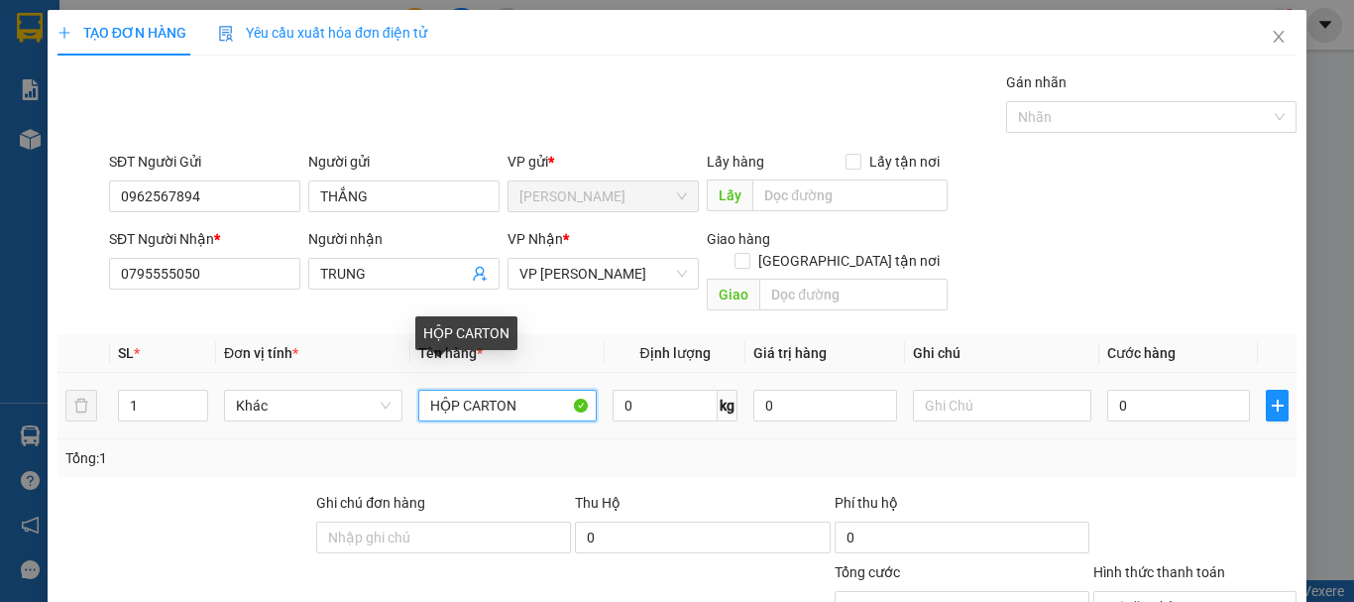
click at [533, 390] on input "HỘP CARTON" at bounding box center [507, 406] width 178 height 32
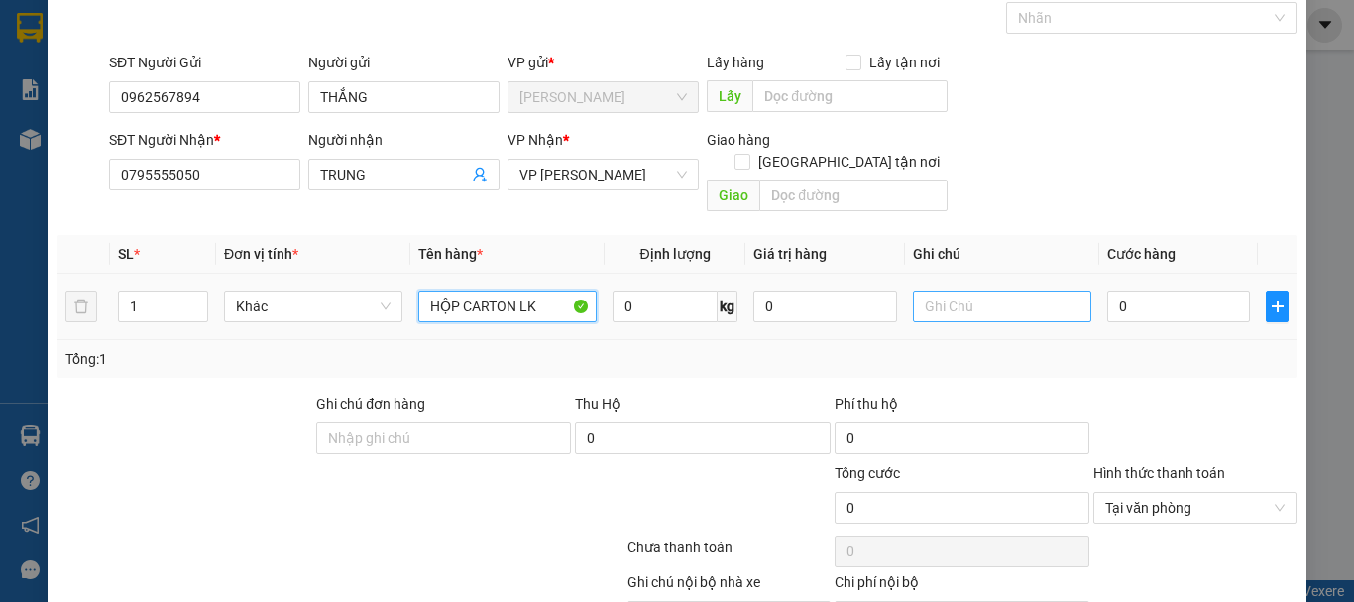
type input "HỘP CARTON LK"
click at [951, 290] on input "text" at bounding box center [1002, 306] width 178 height 32
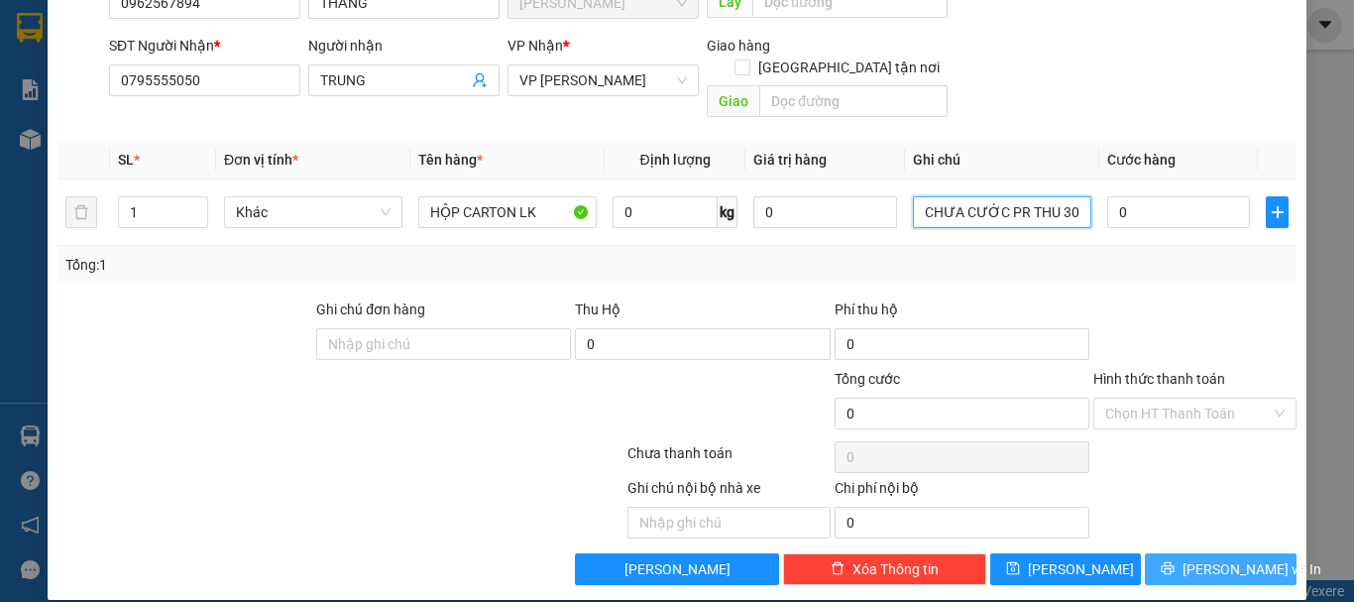
type input "CHƯA CƯỚC PR THU 30"
click at [1214, 558] on span "[PERSON_NAME] và In" at bounding box center [1252, 569] width 139 height 22
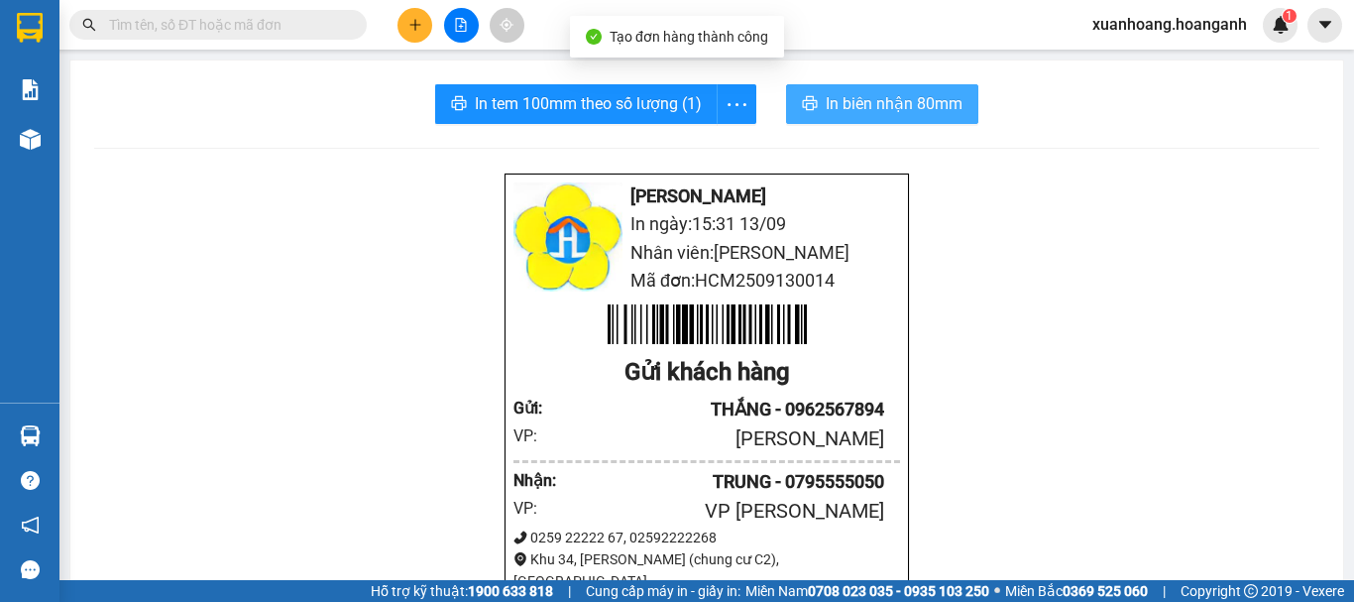
click at [934, 107] on span "In biên nhận 80mm" at bounding box center [894, 103] width 137 height 25
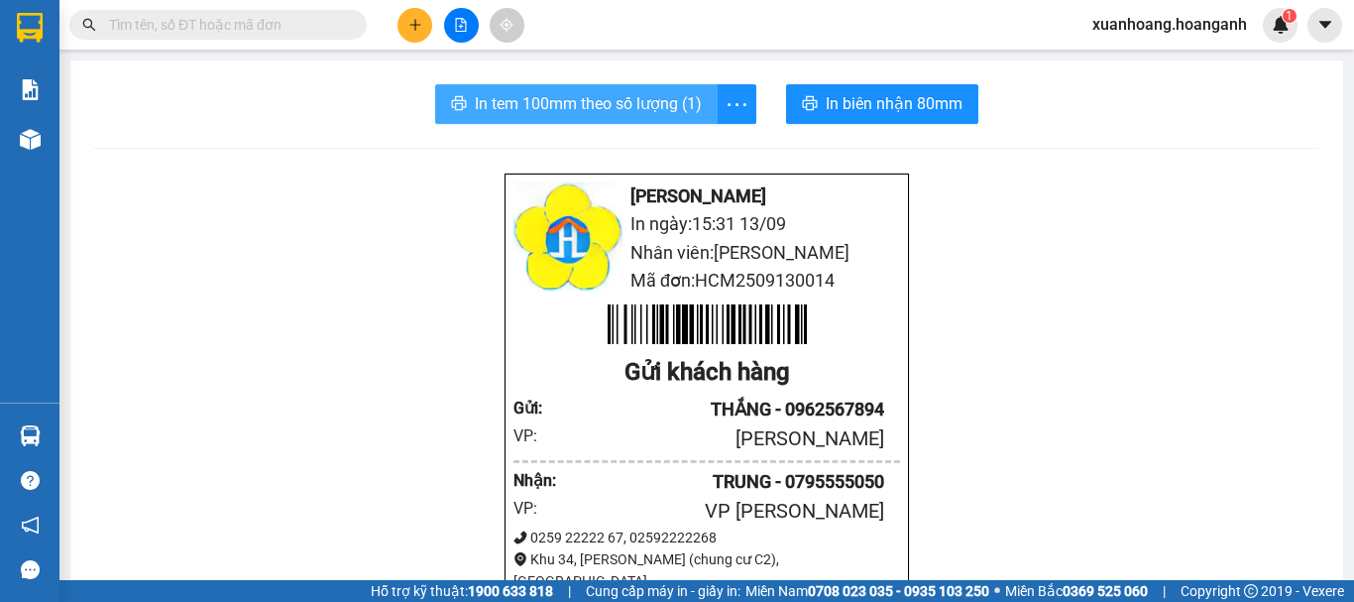
click at [655, 114] on span "In tem 100mm theo số lượng (1)" at bounding box center [588, 103] width 227 height 25
